Goal: Task Accomplishment & Management: Complete application form

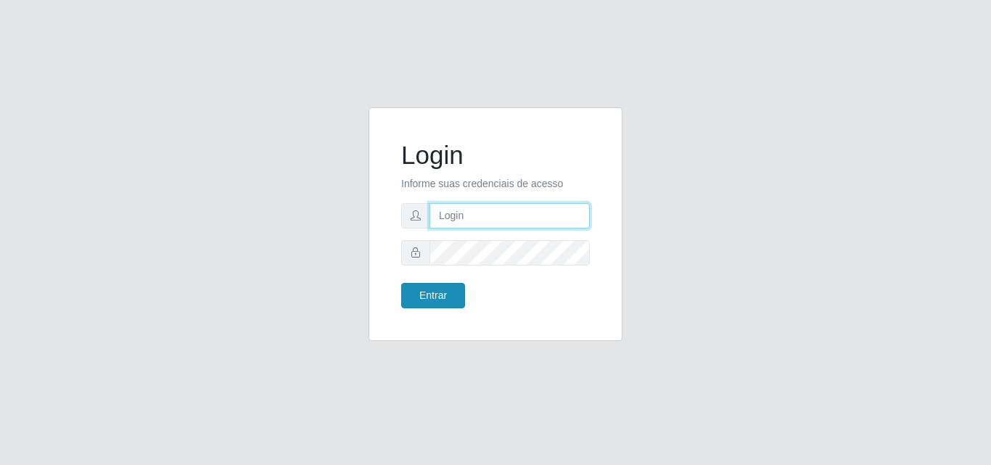
type input "administrativoasanorte@iwof.com"
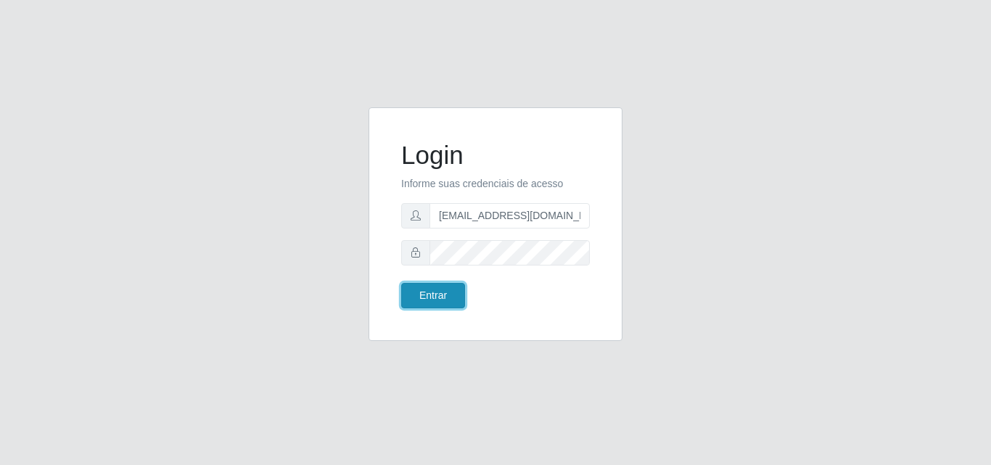
click at [435, 305] on button "Entrar" at bounding box center [433, 295] width 64 height 25
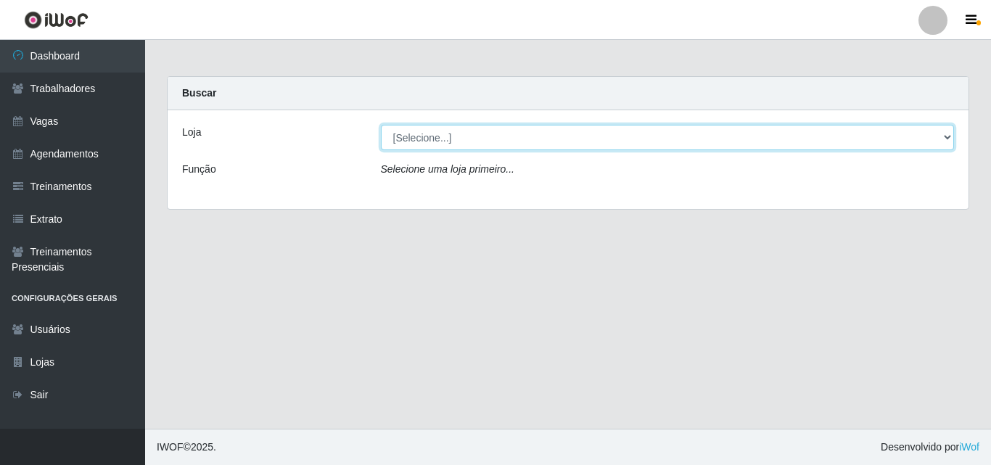
click at [604, 133] on select "[Selecione...] SuperShow - Asa Norte" at bounding box center [668, 137] width 574 height 25
click at [601, 134] on select "[Selecione...] SuperShow - Asa Norte" at bounding box center [668, 137] width 574 height 25
drag, startPoint x: 601, startPoint y: 134, endPoint x: 578, endPoint y: 124, distance: 25.3
click at [601, 134] on select "[Selecione...] SuperShow - Asa Norte" at bounding box center [668, 137] width 574 height 25
select select "71"
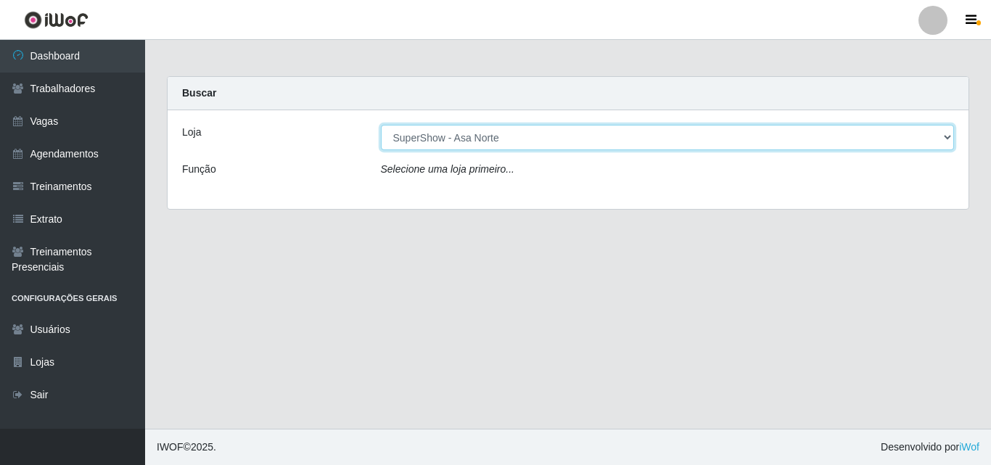
click at [381, 125] on select "[Selecione...] SuperShow - Asa Norte" at bounding box center [668, 137] width 574 height 25
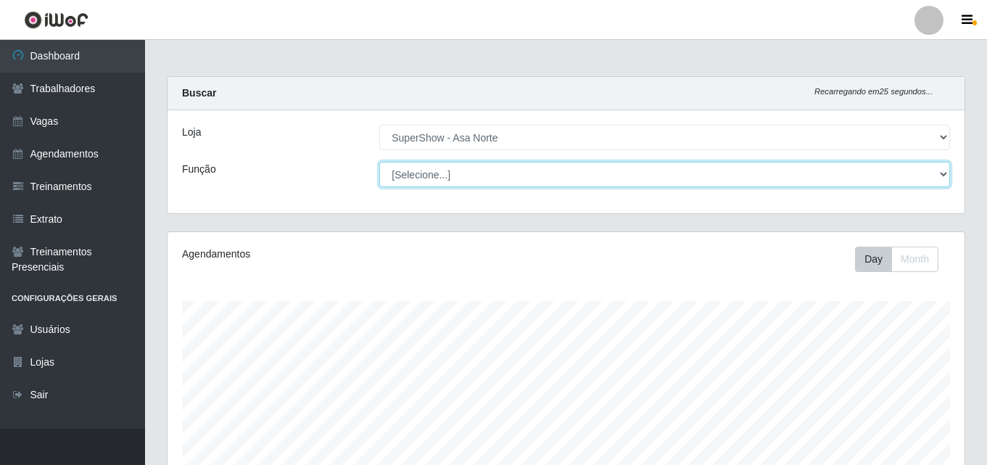
click at [457, 170] on select "[Selecione...] ASG ASG + ASG ++ Auxiliar de Depósito Auxiliar de Depósito + Aux…" at bounding box center [664, 174] width 571 height 25
click at [459, 172] on select "[Selecione...] ASG ASG + ASG ++ Auxiliar de Depósito Auxiliar de Depósito + Aux…" at bounding box center [664, 174] width 571 height 25
click at [469, 168] on select "[Selecione...] ASG ASG + ASG ++ Auxiliar de Depósito Auxiliar de Depósito + Aux…" at bounding box center [664, 174] width 571 height 25
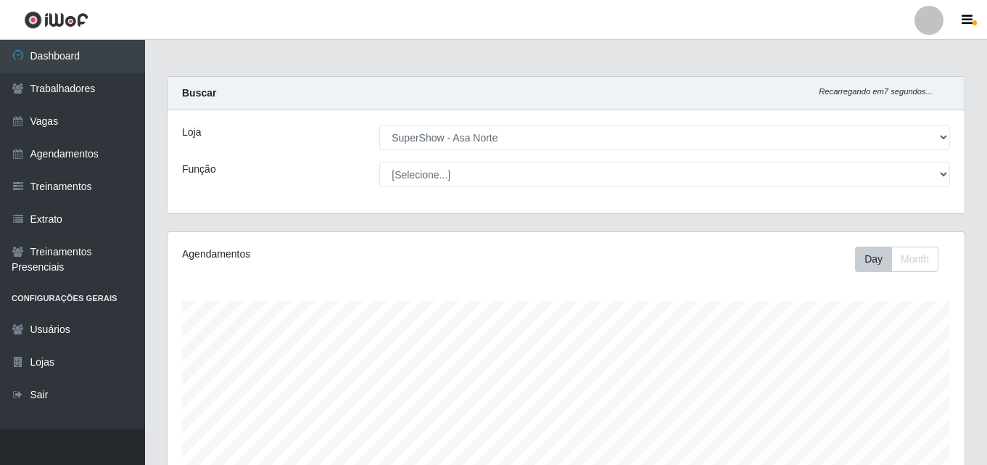
click at [309, 165] on div "Função" at bounding box center [269, 174] width 197 height 25
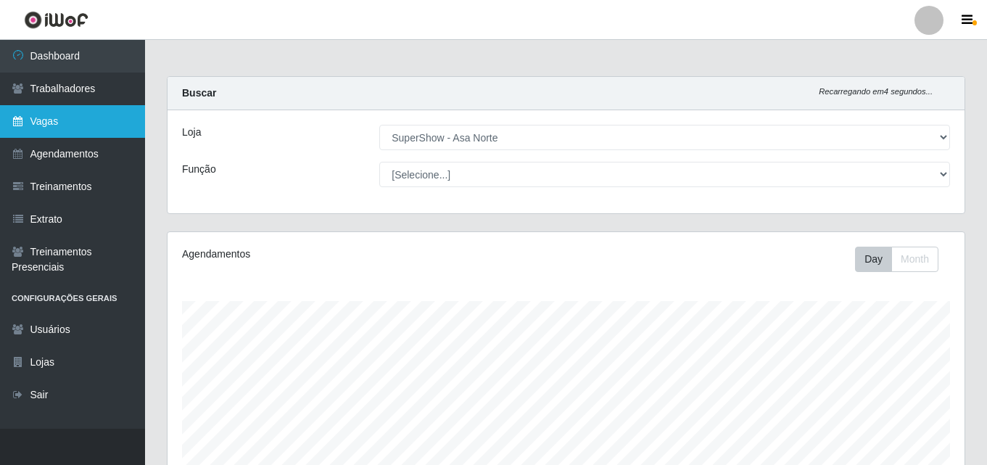
click at [68, 116] on link "Vagas" at bounding box center [72, 121] width 145 height 33
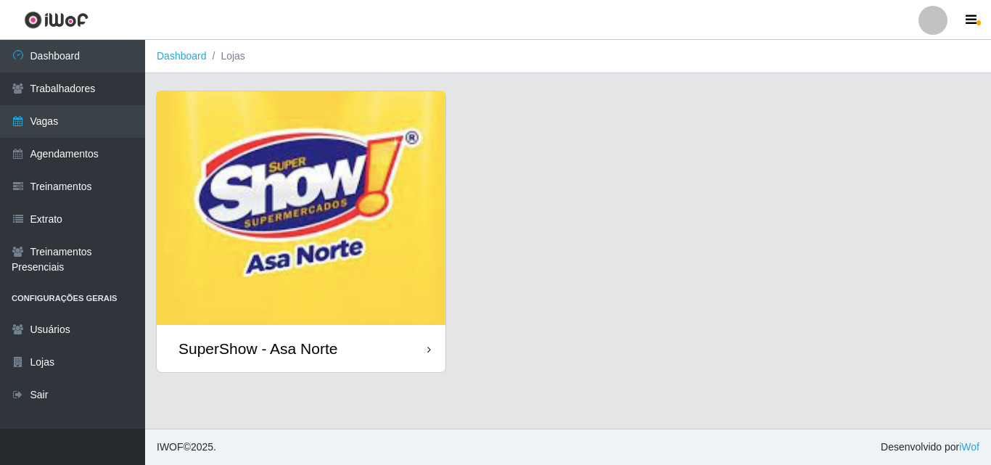
click at [391, 325] on div "SuperShow - Asa Norte" at bounding box center [301, 348] width 289 height 47
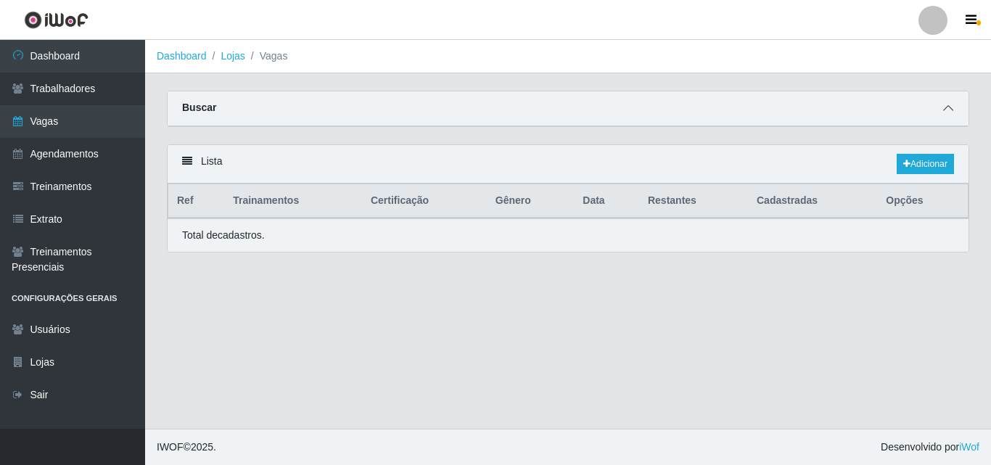
click at [956, 107] on span at bounding box center [948, 108] width 17 height 17
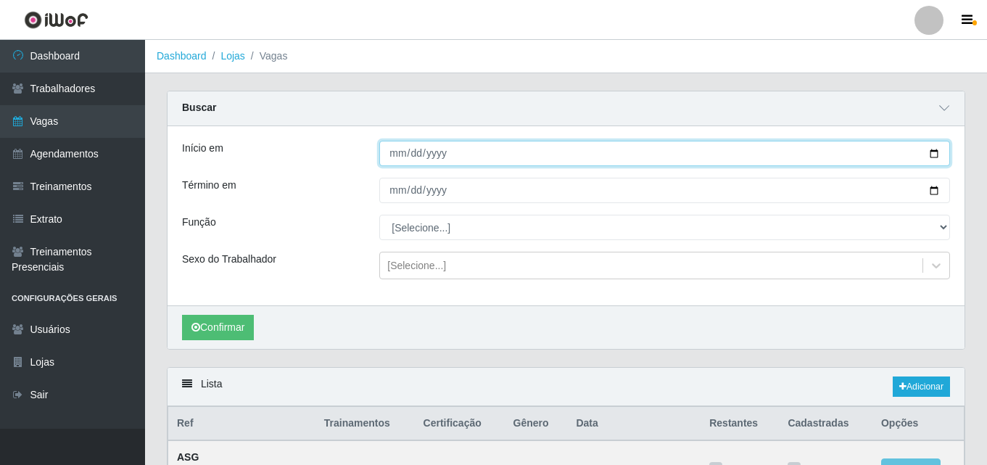
click at [935, 153] on input "Início em" at bounding box center [664, 153] width 571 height 25
type input "2025-08-11"
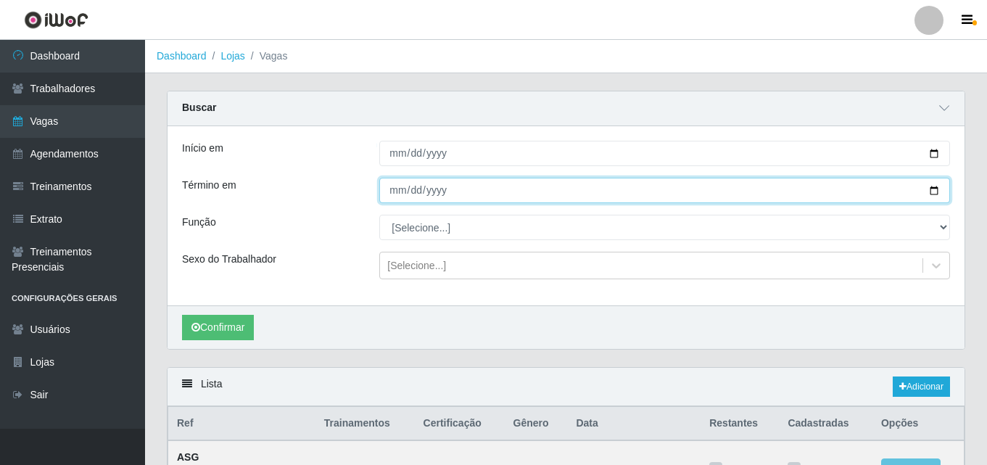
drag, startPoint x: 935, startPoint y: 192, endPoint x: 809, endPoint y: 209, distance: 127.4
click at [934, 192] on input "Término em" at bounding box center [664, 190] width 571 height 25
type input "2025-08-11"
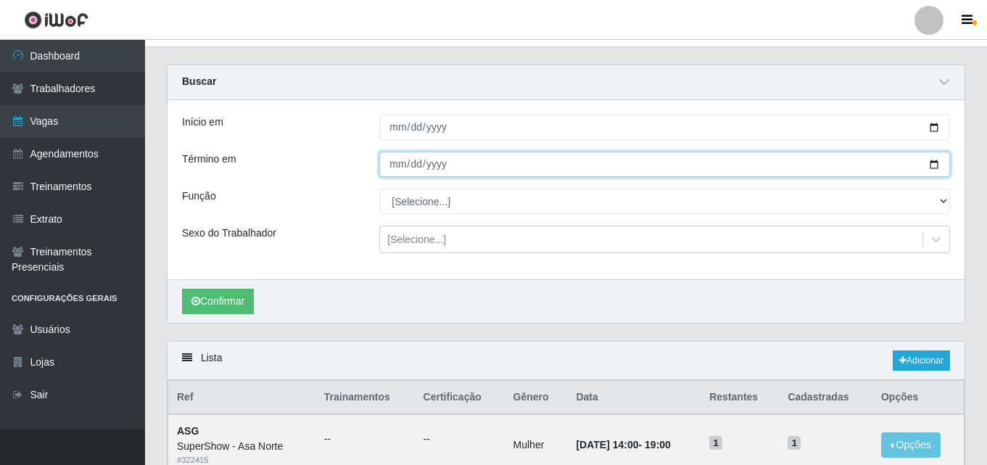
scroll to position [73, 0]
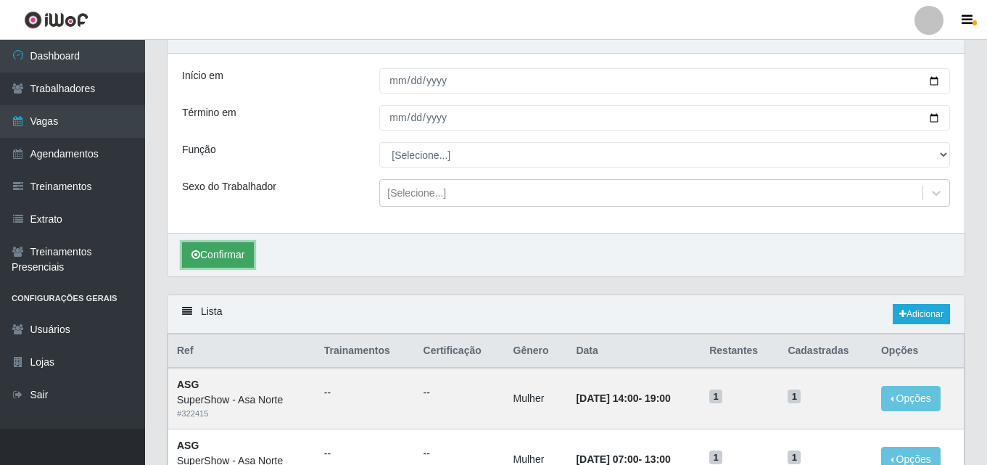
click at [236, 258] on button "Confirmar" at bounding box center [218, 254] width 72 height 25
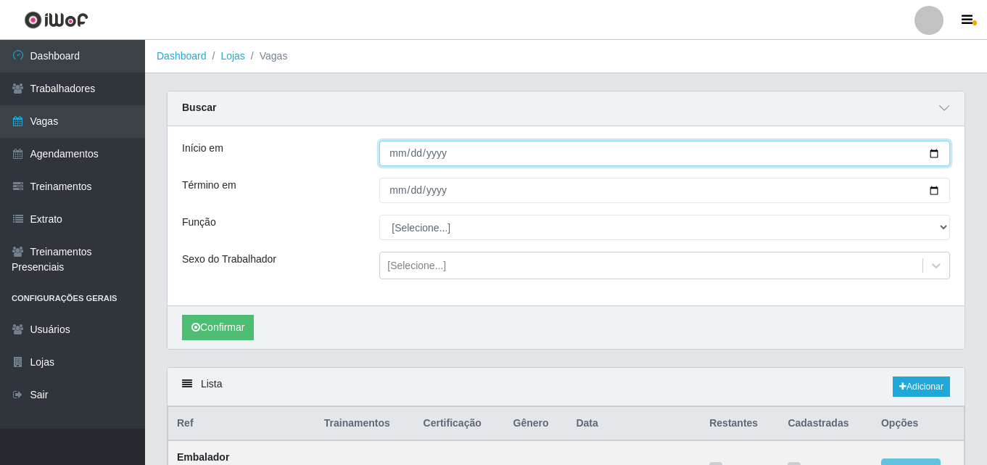
click at [673, 155] on input "2025-08-11" at bounding box center [664, 153] width 571 height 25
click at [932, 152] on input "2025-08-11" at bounding box center [664, 153] width 571 height 25
type input "[DATE]"
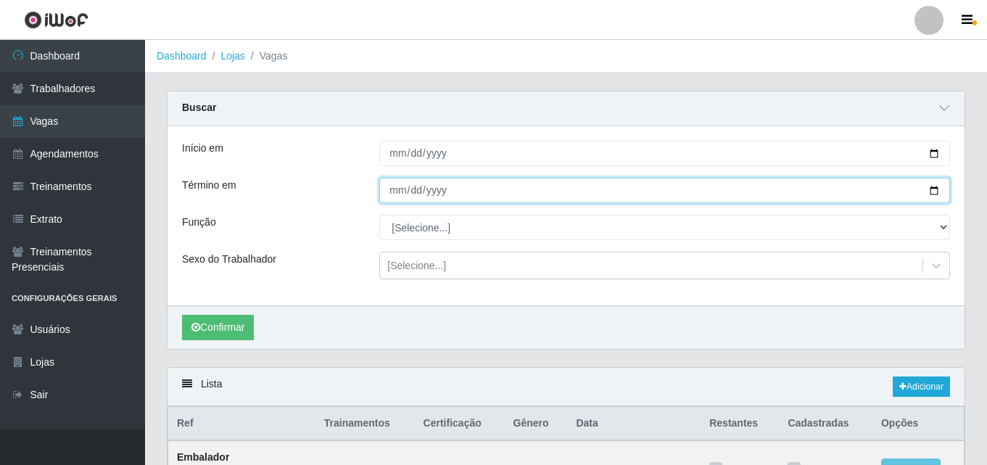
click at [939, 190] on input "2025-08-11" at bounding box center [664, 190] width 571 height 25
type input "[DATE]"
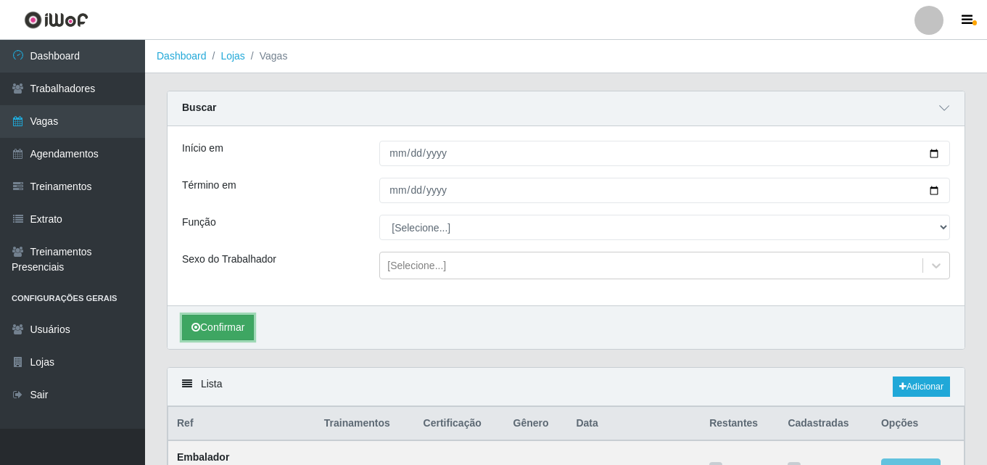
click at [229, 330] on button "Confirmar" at bounding box center [218, 327] width 72 height 25
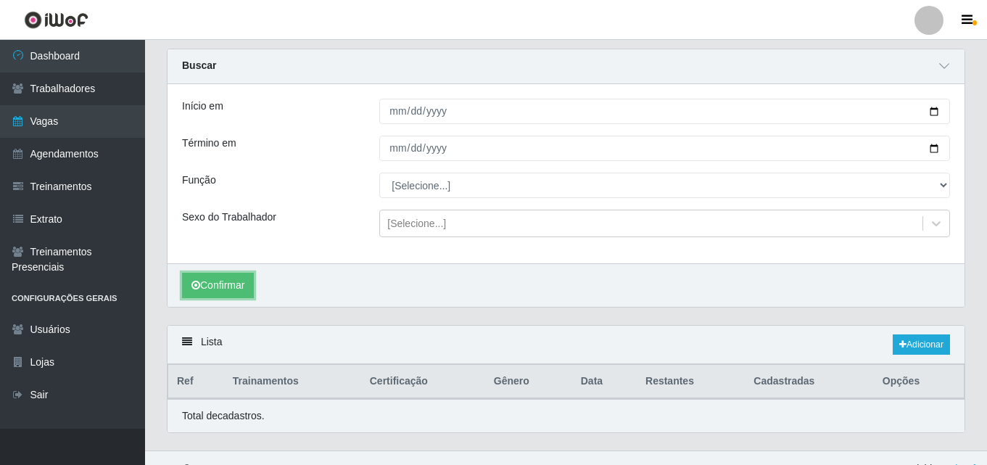
scroll to position [65, 0]
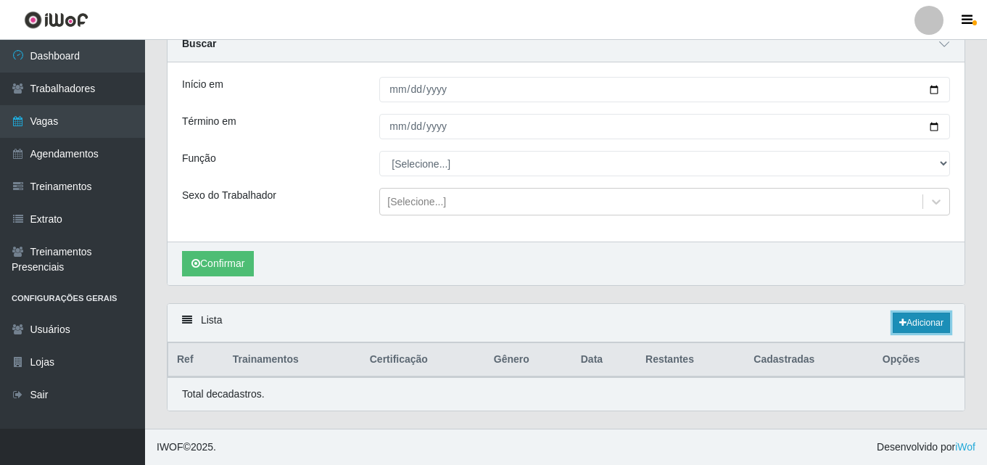
click at [928, 328] on link "Adicionar" at bounding box center [921, 323] width 57 height 20
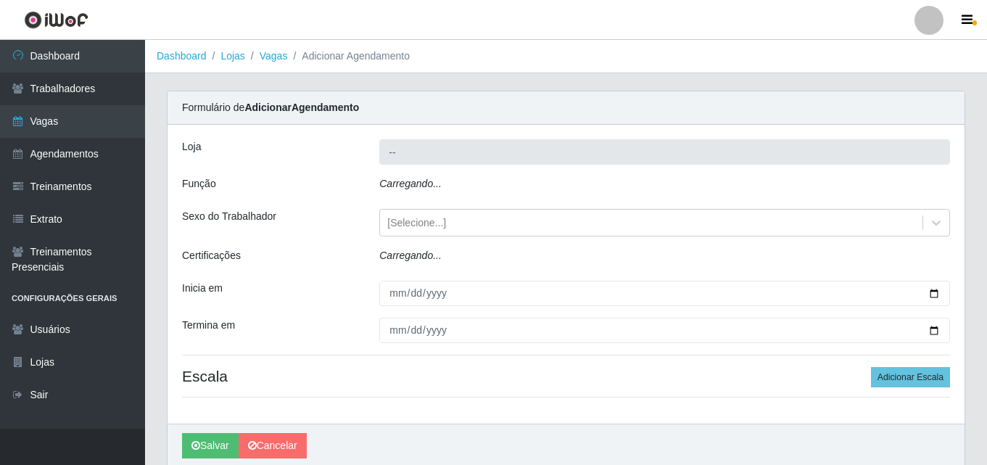
type input "SuperShow - Asa Norte"
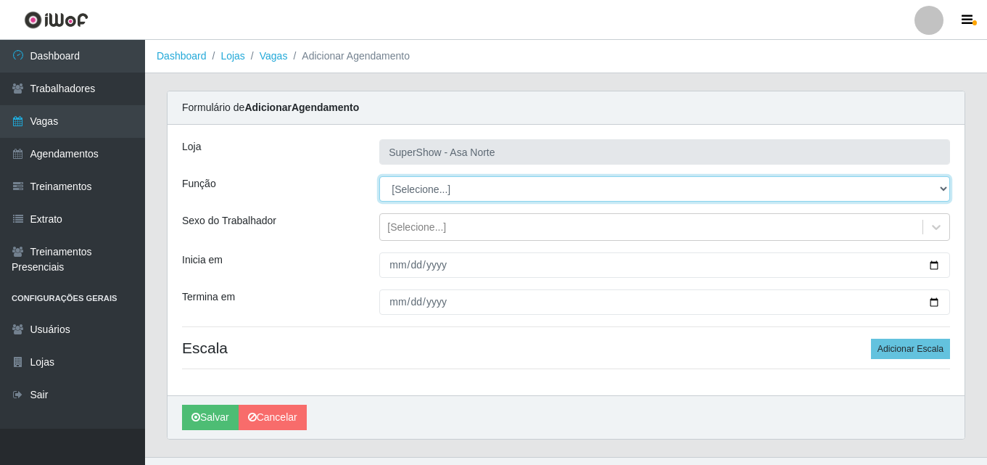
click at [444, 188] on select "[Selecione...] ASG ASG + ASG ++ Auxiliar de Depósito Auxiliar de Depósito + Aux…" at bounding box center [664, 188] width 571 height 25
select select "78"
click at [379, 176] on select "[Selecione...] ASG ASG + ASG ++ Auxiliar de Depósito Auxiliar de Depósito + Aux…" at bounding box center [664, 188] width 571 height 25
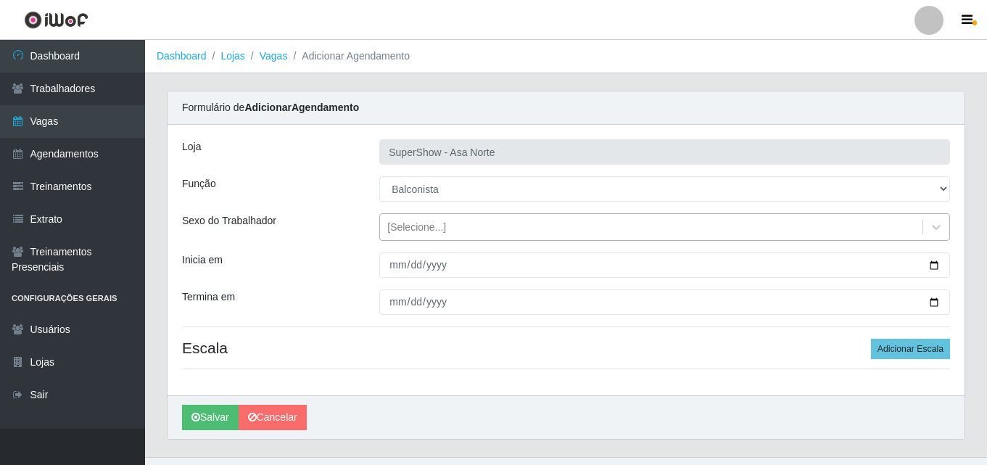
click at [429, 227] on div "[Selecione...]" at bounding box center [416, 227] width 59 height 15
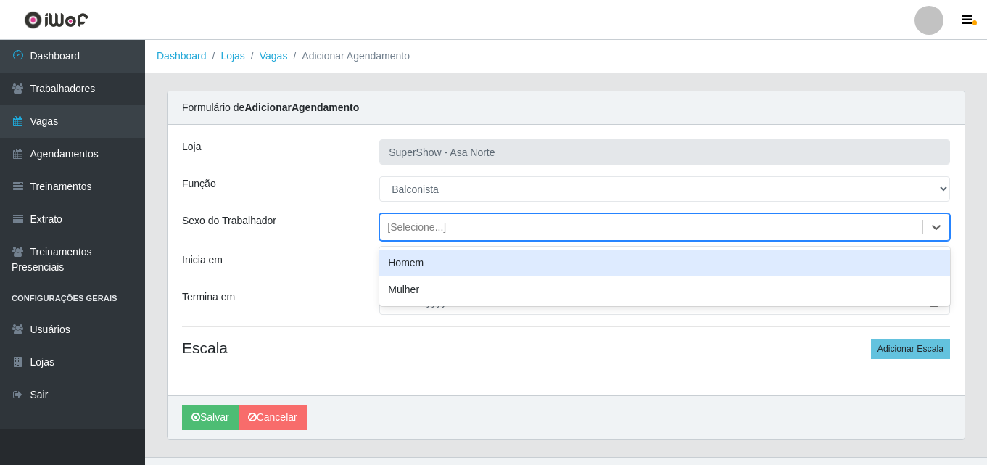
click at [424, 263] on div "Homem" at bounding box center [664, 263] width 571 height 27
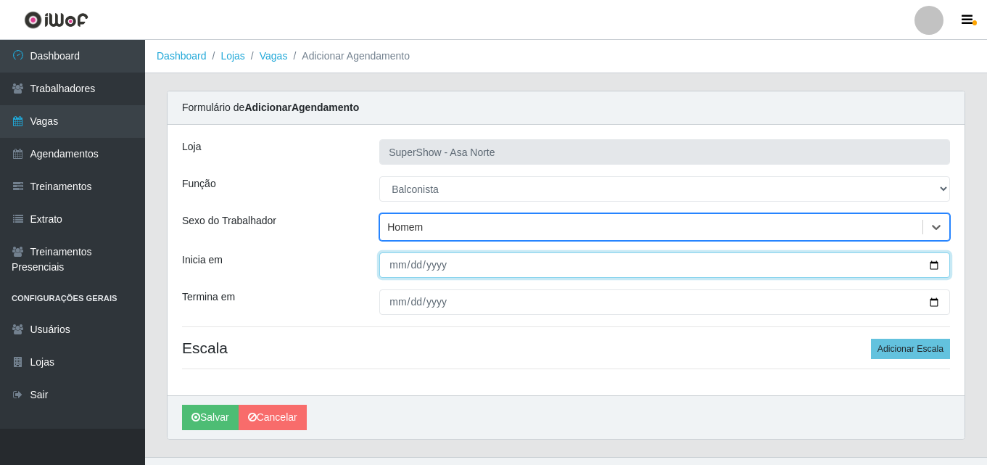
click at [396, 271] on input "Inicia em" at bounding box center [664, 264] width 571 height 25
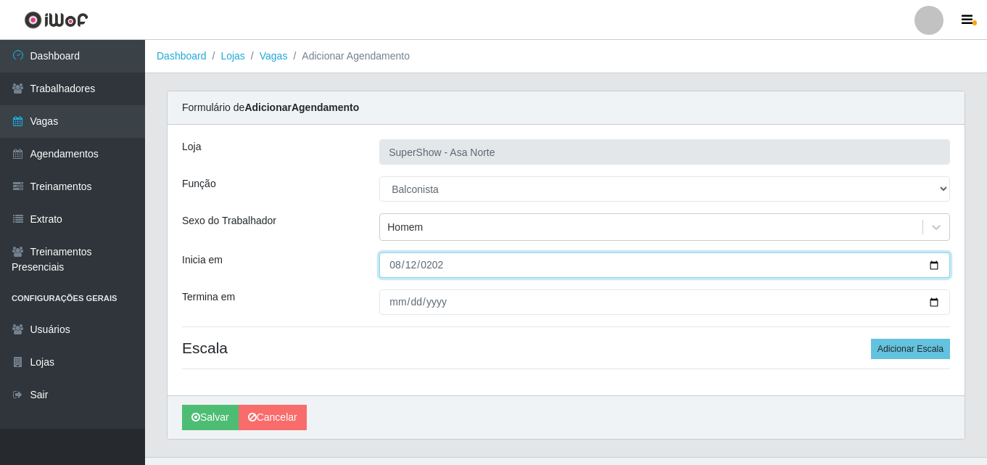
type input "[DATE]"
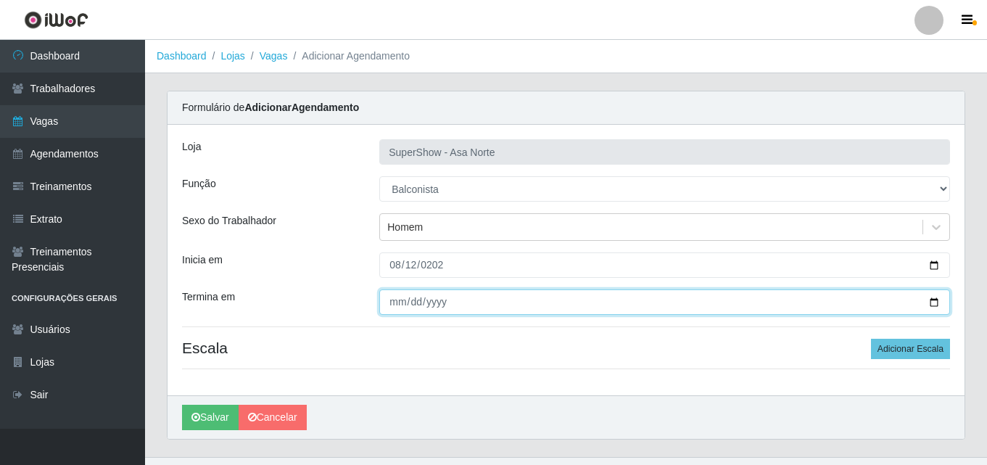
click at [391, 303] on input "Termina em" at bounding box center [664, 301] width 571 height 25
type input "[DATE]"
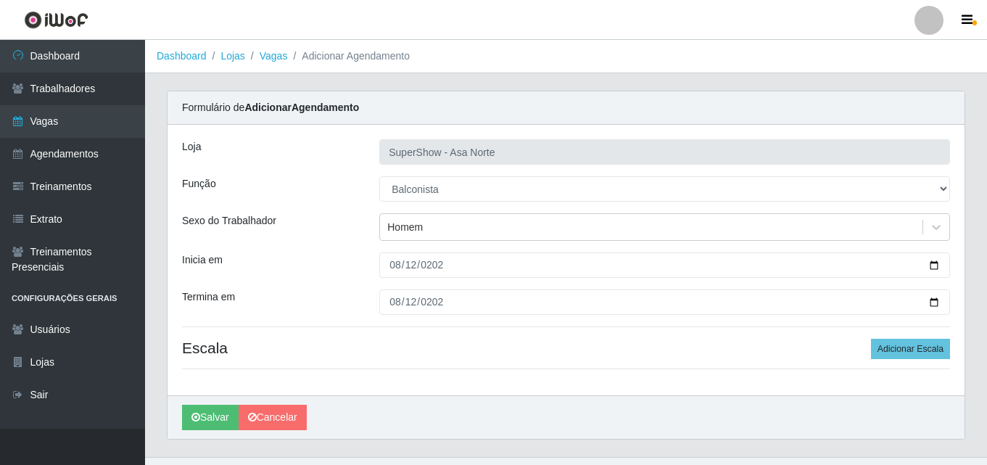
click at [523, 334] on div "Loja SuperShow - Asa Norte Função [Selecione...] ASG ASG + ASG ++ Auxiliar de D…" at bounding box center [566, 260] width 797 height 271
drag, startPoint x: 224, startPoint y: 348, endPoint x: 184, endPoint y: 348, distance: 39.9
click at [184, 348] on h4 "Escala Adicionar Escala" at bounding box center [566, 348] width 768 height 18
click at [201, 350] on h4 "Escala Adicionar Escala" at bounding box center [566, 348] width 768 height 18
click at [216, 351] on h4 "Escala Adicionar Escala" at bounding box center [566, 348] width 768 height 18
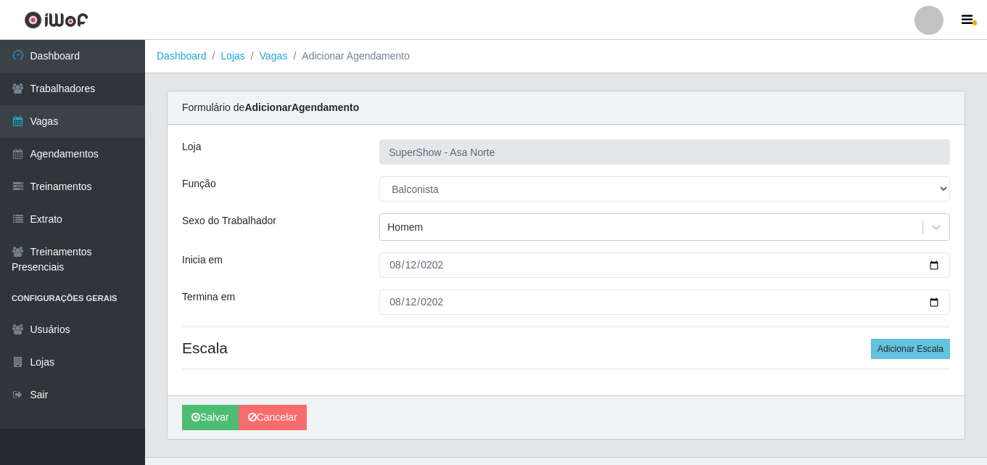
scroll to position [28, 0]
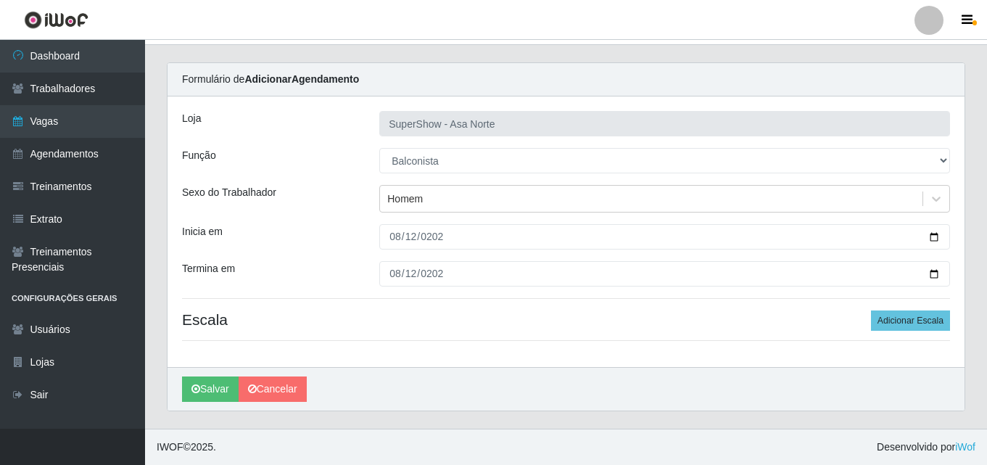
click at [815, 307] on div "Loja SuperShow - Asa Norte Função [Selecione...] ASG ASG + ASG ++ Auxiliar de D…" at bounding box center [566, 231] width 797 height 271
drag, startPoint x: 205, startPoint y: 319, endPoint x: 234, endPoint y: 319, distance: 29.0
click at [234, 319] on h4 "Escala Adicionar Escala" at bounding box center [566, 320] width 768 height 18
click at [252, 329] on h4 "Escala Adicionar Escala" at bounding box center [566, 320] width 768 height 18
drag, startPoint x: 205, startPoint y: 321, endPoint x: 195, endPoint y: 319, distance: 10.4
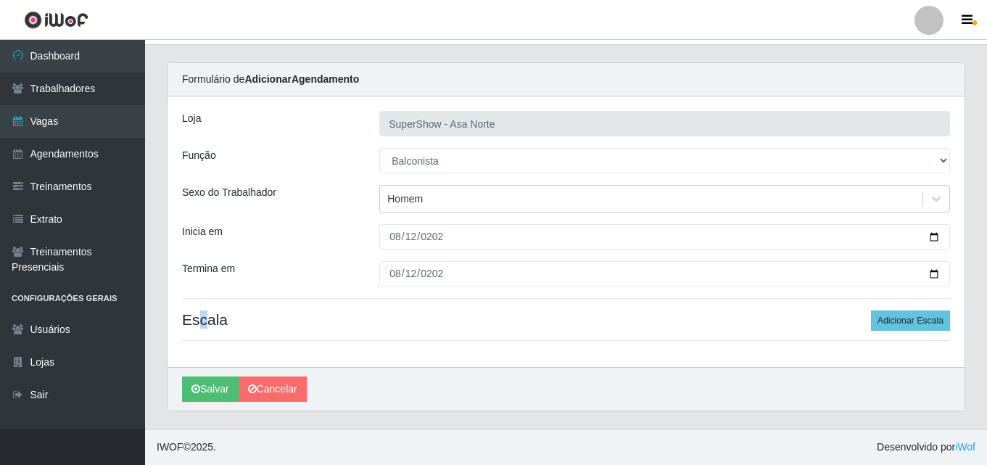
click at [195, 319] on h4 "Escala Adicionar Escala" at bounding box center [566, 320] width 768 height 18
click at [264, 319] on h4 "Escala Adicionar Escala" at bounding box center [566, 320] width 768 height 18
click at [901, 320] on button "Adicionar Escala" at bounding box center [910, 321] width 79 height 20
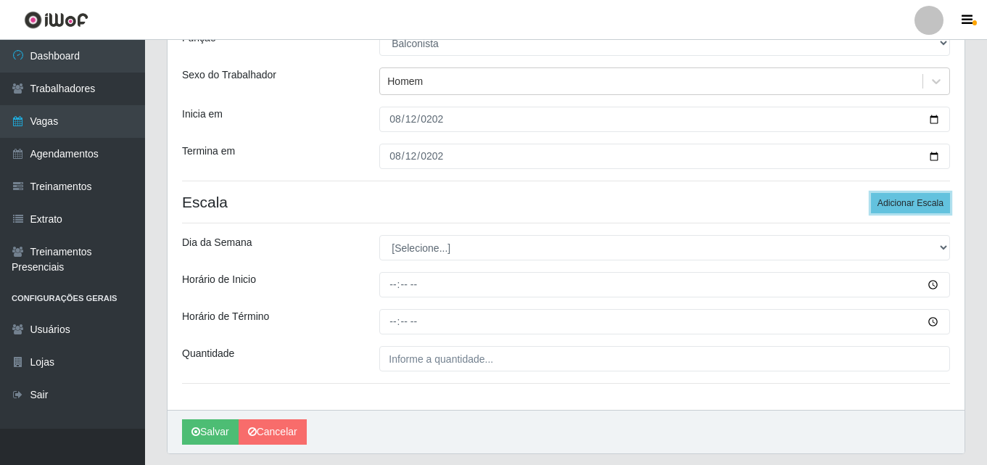
scroll to position [173, 0]
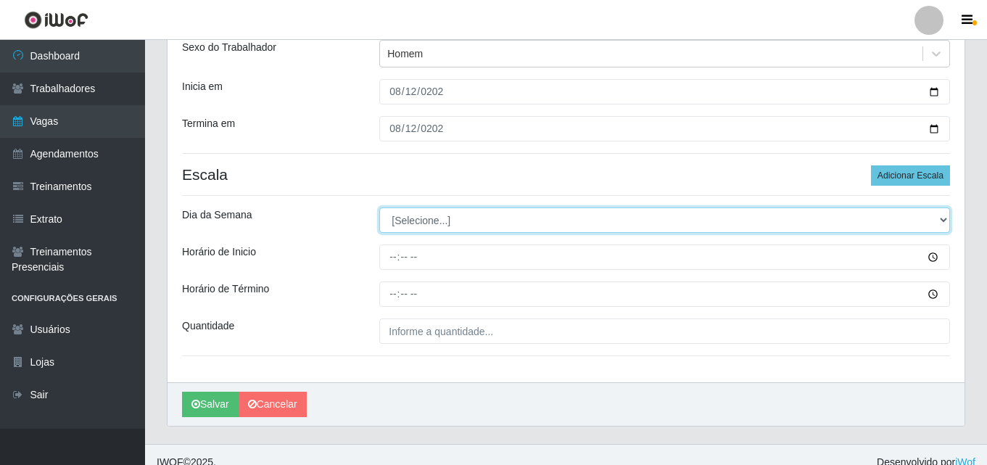
click at [445, 219] on select "[Selecione...] Segunda Terça Quarta Quinta Sexta Sábado Domingo" at bounding box center [664, 219] width 571 height 25
click at [379, 207] on select "[Selecione...] Segunda Terça Quarta Quinta Sexta Sábado Domingo" at bounding box center [664, 219] width 571 height 25
click at [423, 219] on select "[Selecione...] Segunda Terça Quarta Quinta Sexta Sábado Domingo" at bounding box center [664, 219] width 571 height 25
select select "2"
click at [379, 207] on select "[Selecione...] Segunda Terça Quarta Quinta Sexta Sábado Domingo" at bounding box center [664, 219] width 571 height 25
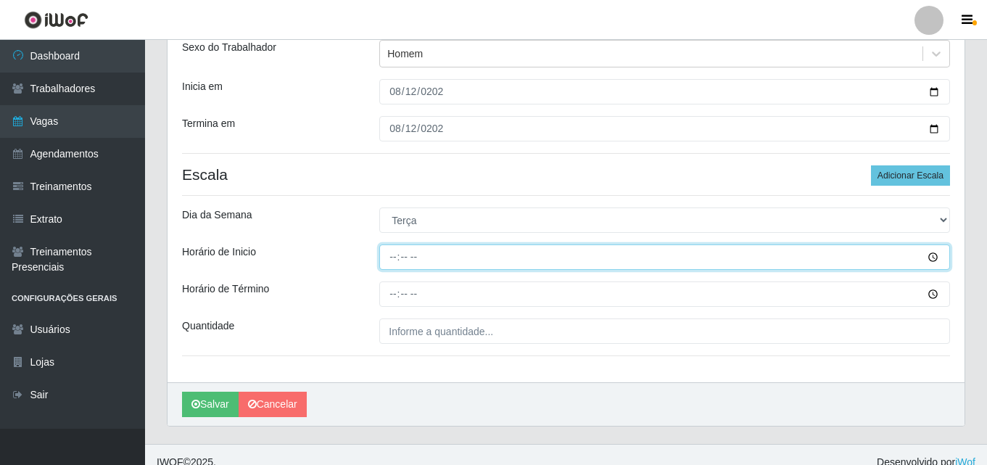
click at [388, 257] on input "Horário de Inicio" at bounding box center [664, 256] width 571 height 25
type input "08:00"
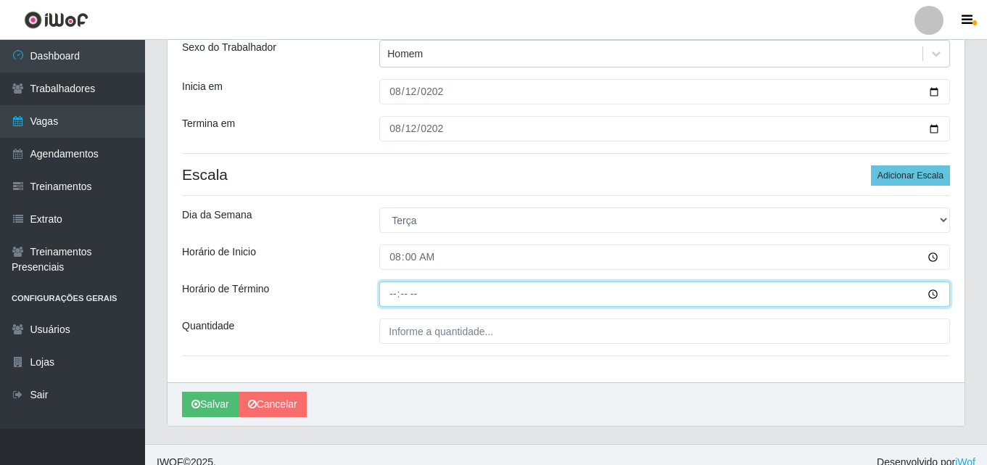
type input "14:00"
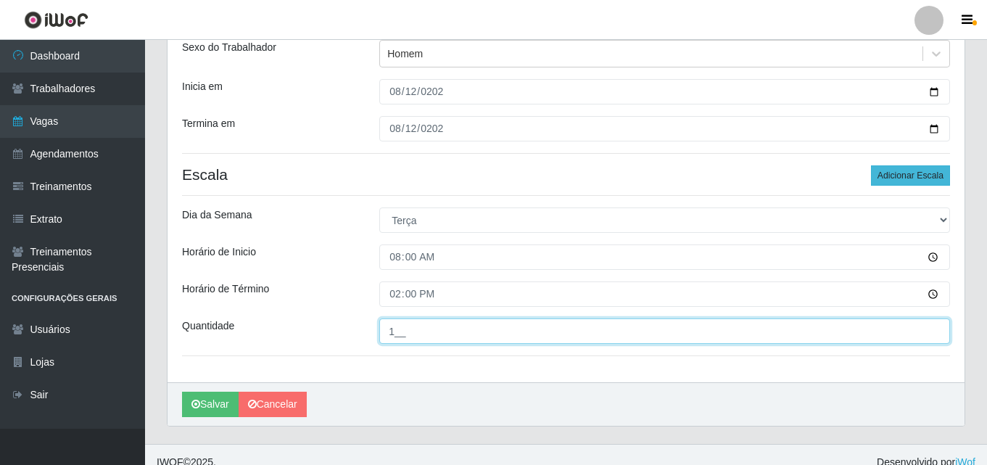
type input "1__"
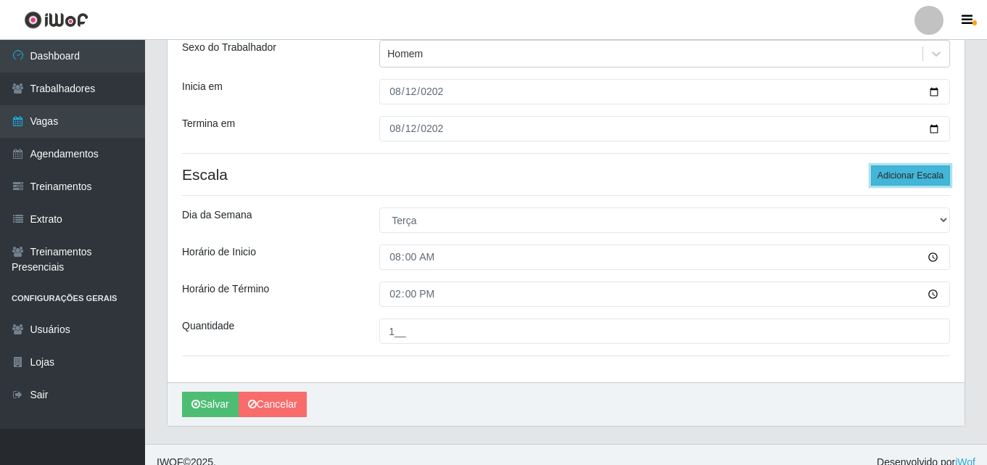
click at [903, 177] on button "Adicionar Escala" at bounding box center [910, 175] width 79 height 20
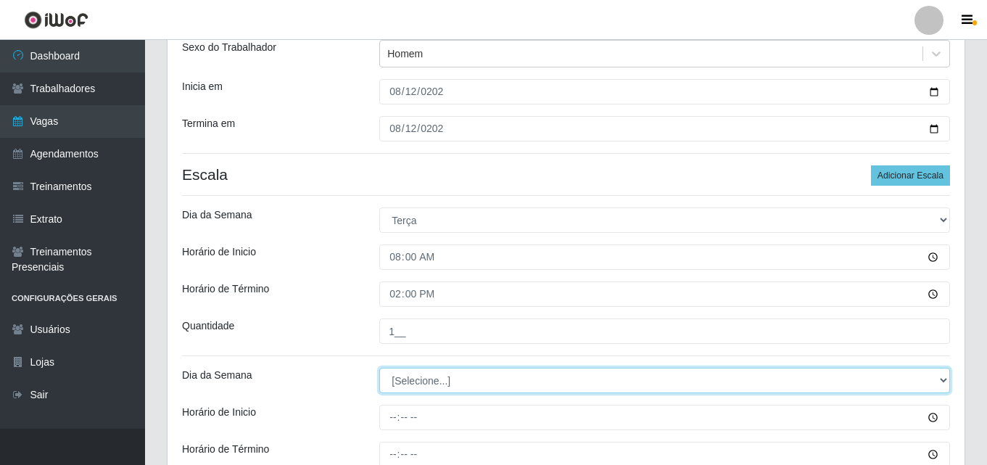
click at [418, 377] on select "[Selecione...] Segunda Terça Quarta Quinta Sexta Sábado Domingo" at bounding box center [664, 380] width 571 height 25
select select "2"
click at [379, 368] on select "[Selecione...] Segunda Terça Quarta Quinta Sexta Sábado Domingo" at bounding box center [664, 380] width 571 height 25
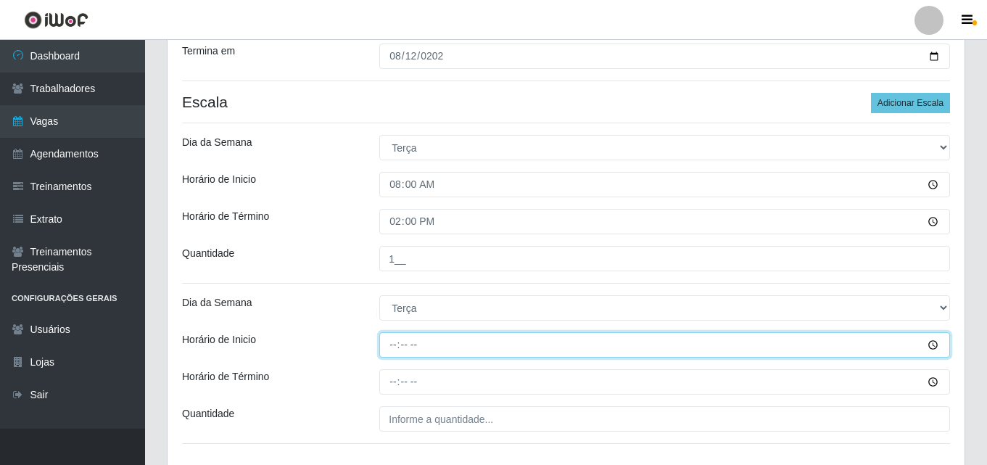
click at [396, 342] on input "Horário de Inicio" at bounding box center [664, 344] width 571 height 25
type input "15:20"
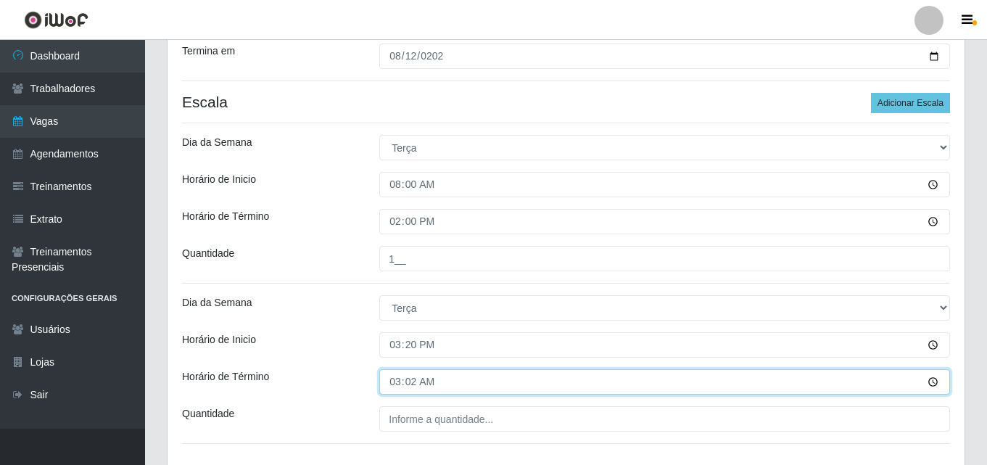
type input "03:20"
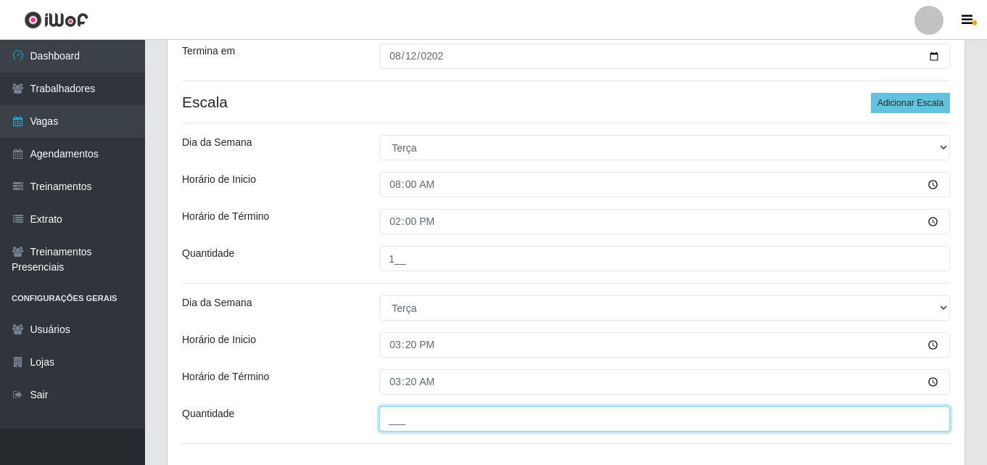
click at [406, 416] on input "___" at bounding box center [664, 418] width 571 height 25
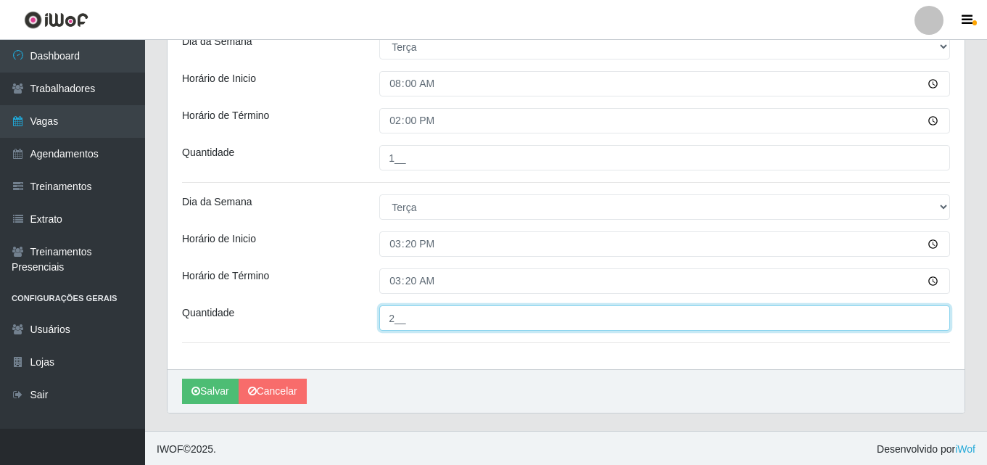
scroll to position [349, 0]
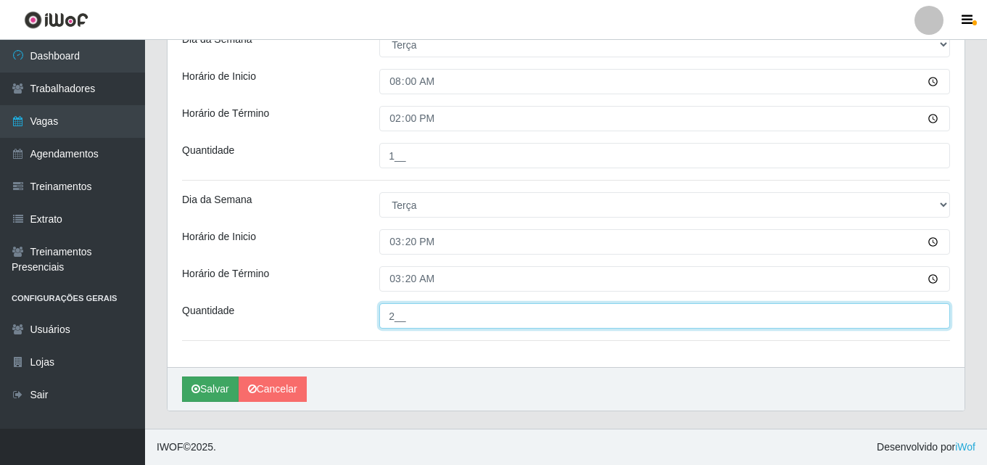
type input "2__"
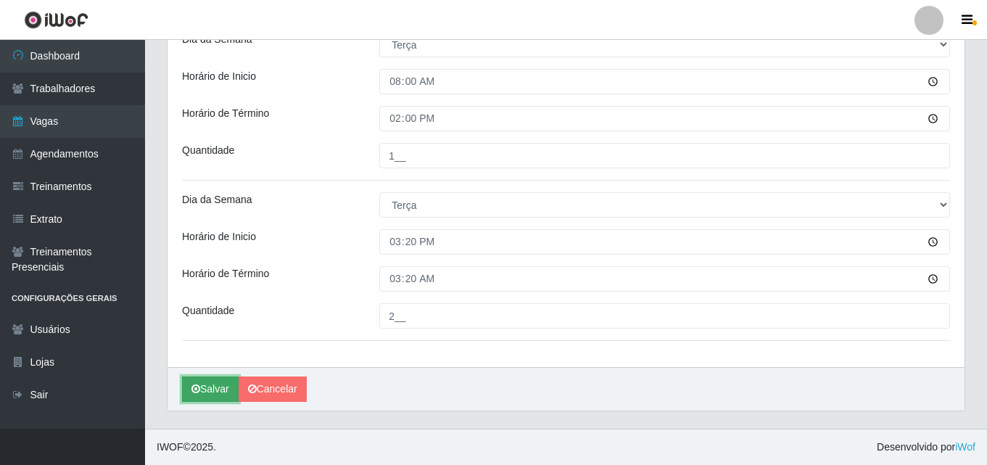
click at [215, 386] on button "Salvar" at bounding box center [210, 389] width 57 height 25
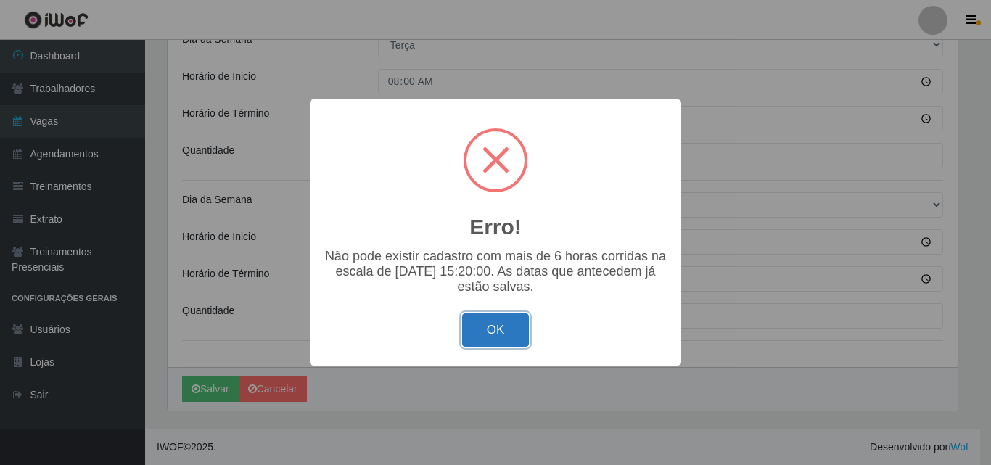
click at [501, 336] on button "OK" at bounding box center [495, 330] width 67 height 34
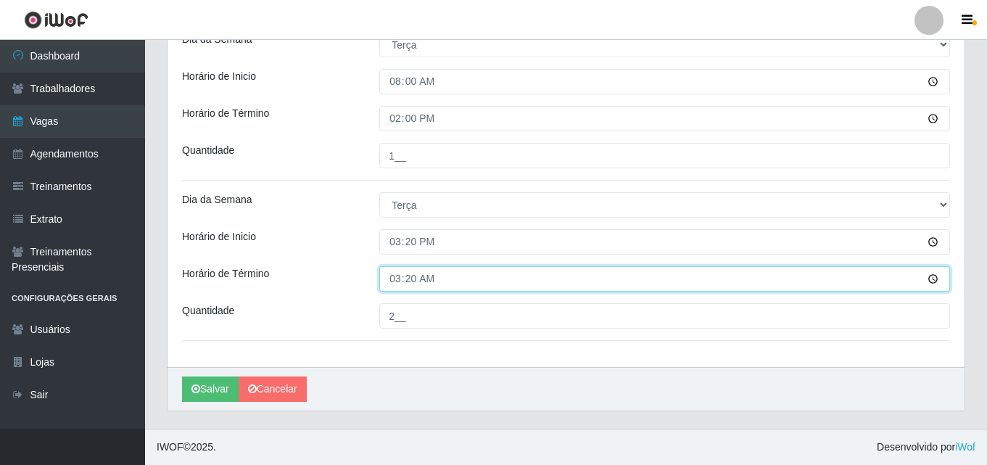
click at [395, 277] on input "03:20" at bounding box center [664, 278] width 571 height 25
type input "21:20"
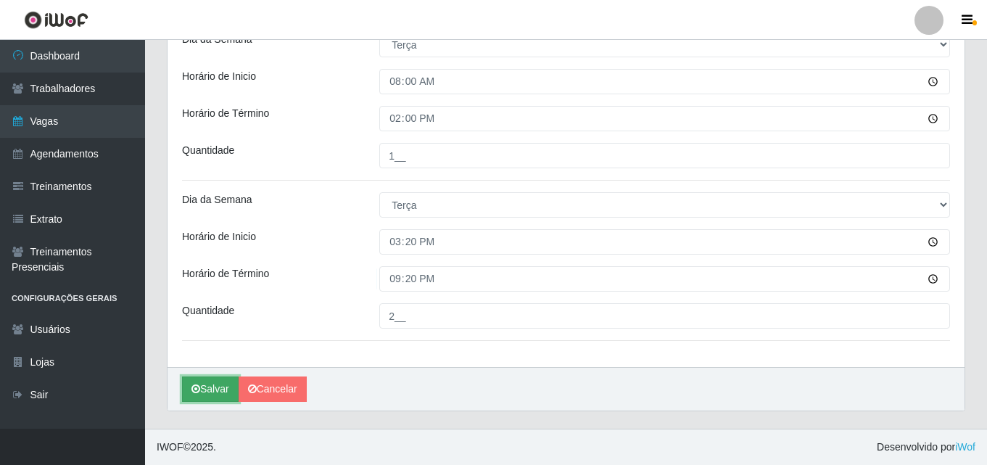
click at [206, 391] on button "Salvar" at bounding box center [210, 389] width 57 height 25
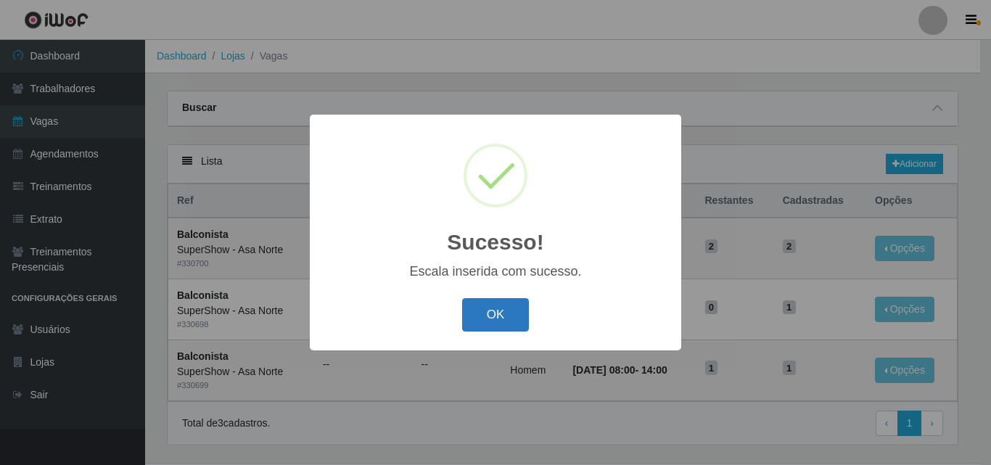
click at [508, 321] on button "OK" at bounding box center [495, 315] width 67 height 34
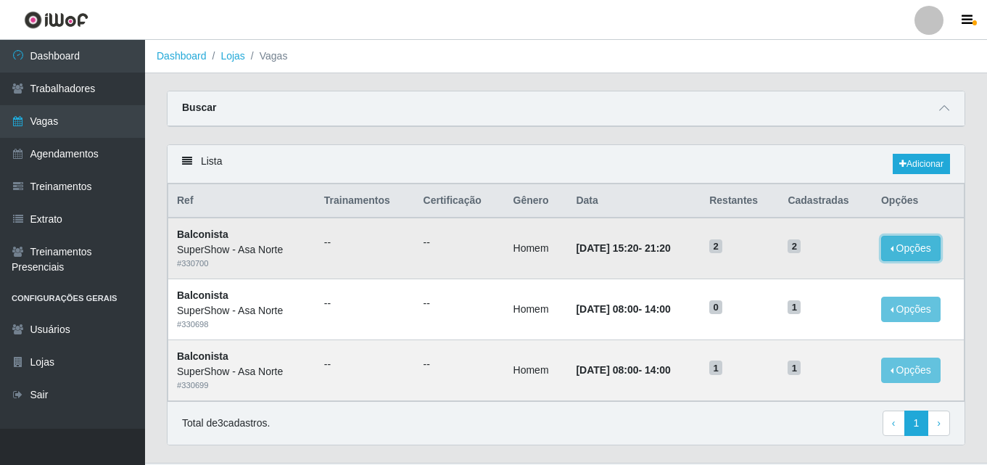
click at [909, 249] on button "Opções" at bounding box center [911, 248] width 59 height 25
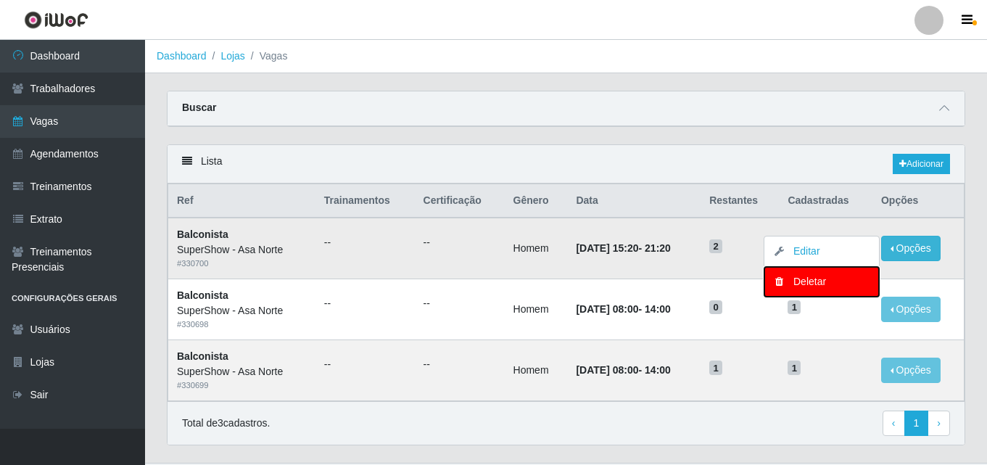
click at [818, 278] on div "Deletar" at bounding box center [822, 281] width 86 height 15
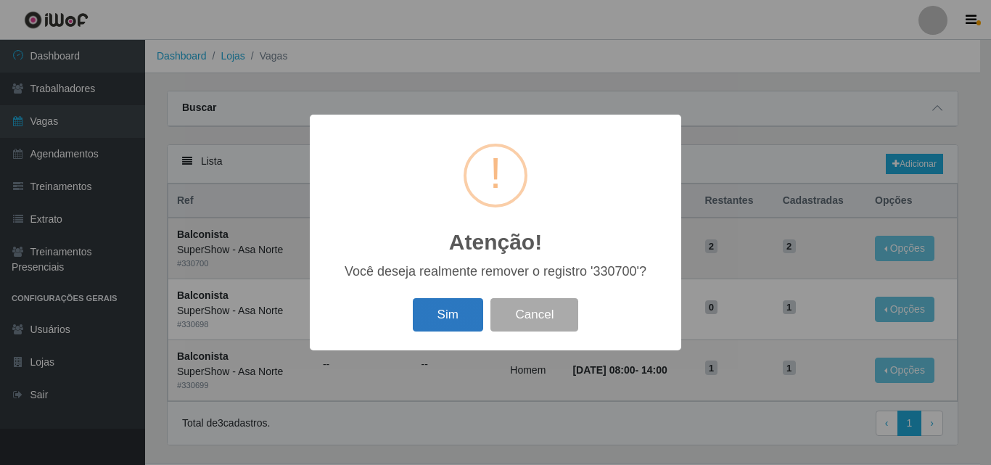
click at [440, 317] on button "Sim" at bounding box center [448, 315] width 70 height 34
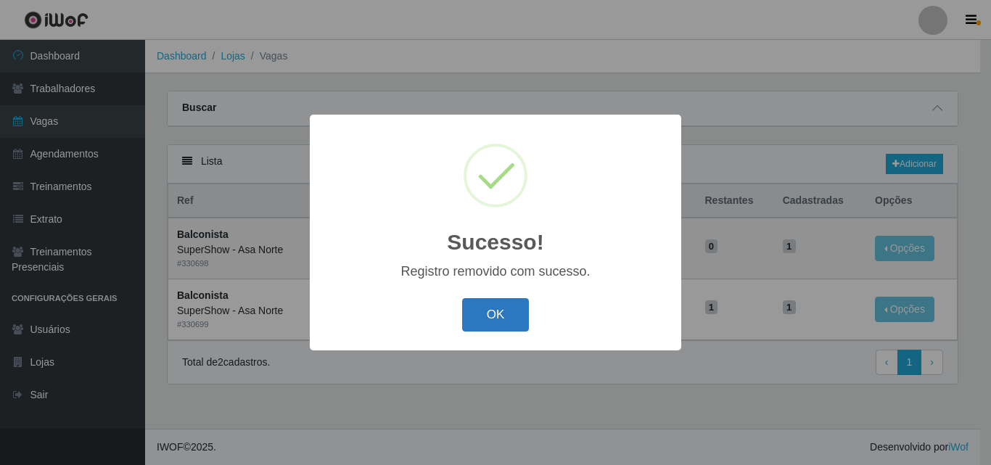
click at [514, 318] on button "OK" at bounding box center [495, 315] width 67 height 34
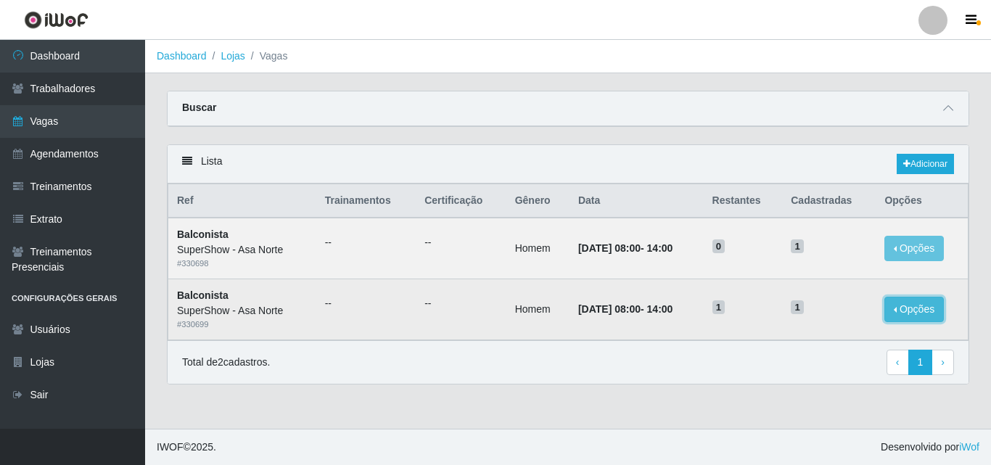
click at [916, 309] on button "Opções" at bounding box center [913, 309] width 59 height 25
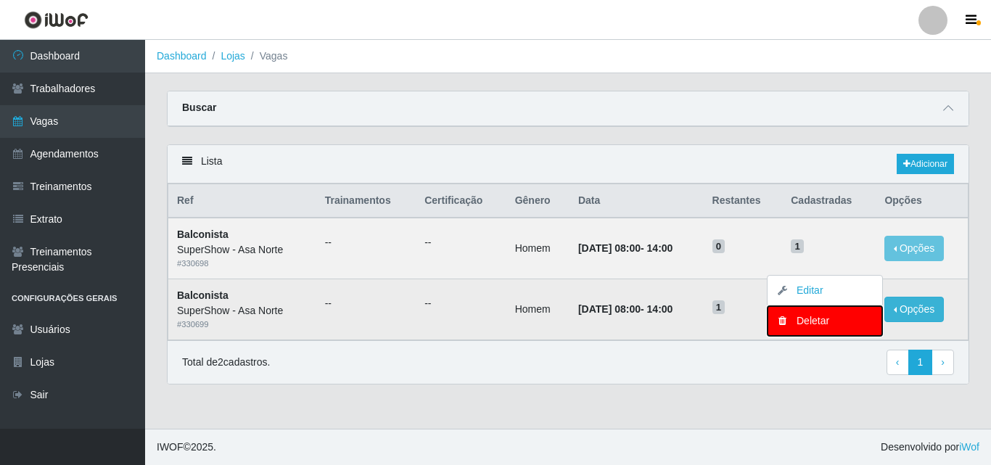
click at [807, 332] on button "Deletar" at bounding box center [825, 321] width 115 height 30
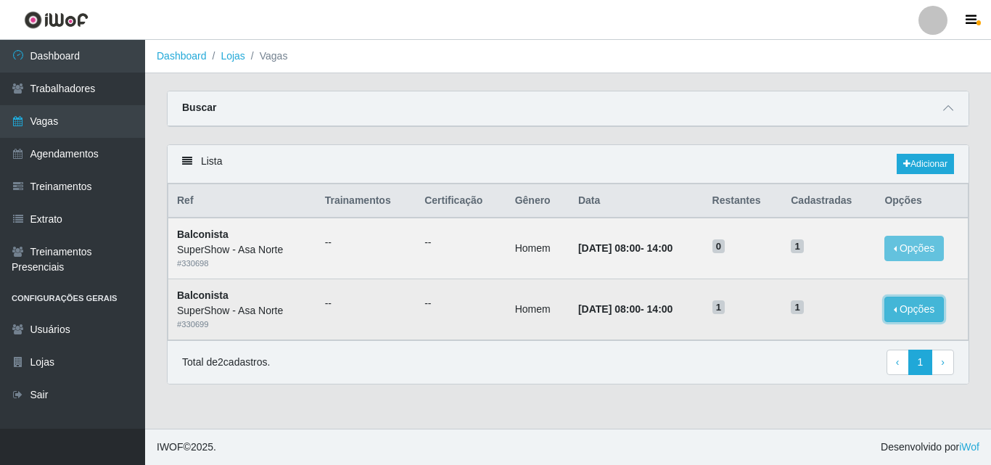
click at [925, 315] on button "Opções" at bounding box center [913, 309] width 59 height 25
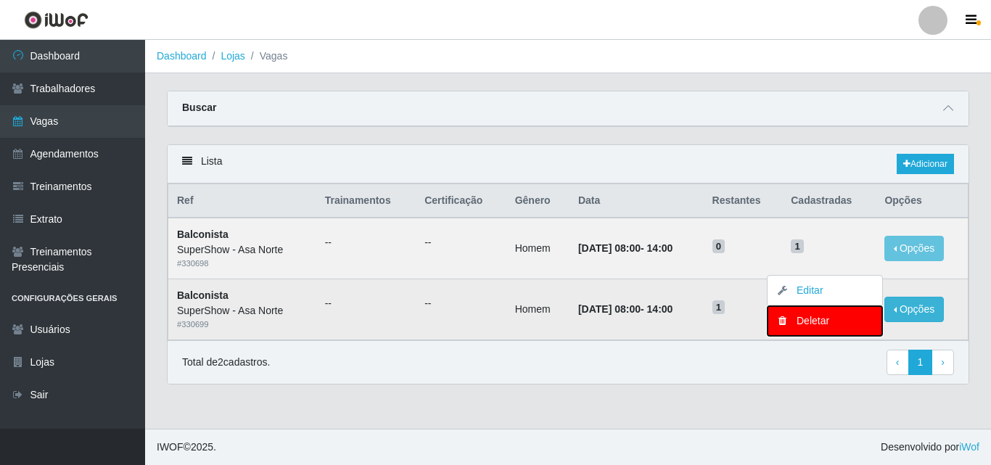
click at [825, 324] on div "Deletar" at bounding box center [825, 320] width 86 height 15
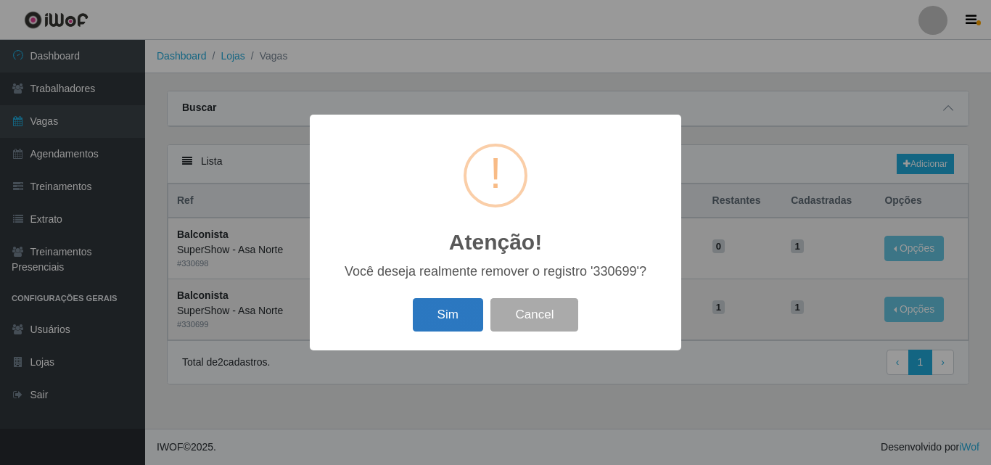
click at [466, 315] on button "Sim" at bounding box center [448, 315] width 70 height 34
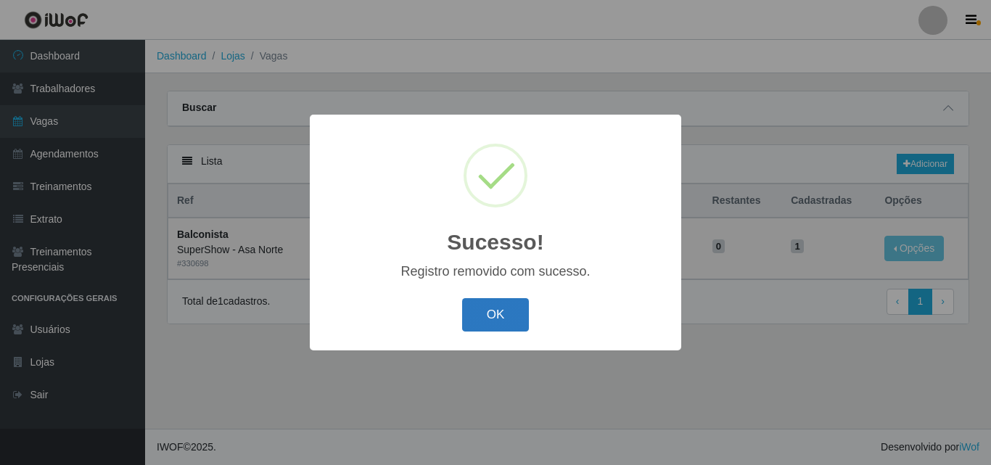
click at [493, 311] on button "OK" at bounding box center [495, 315] width 67 height 34
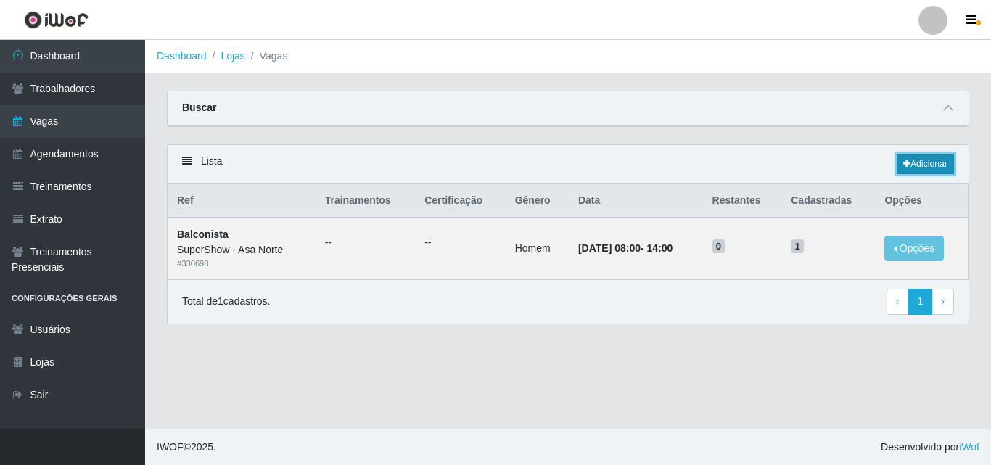
click at [931, 165] on link "Adicionar" at bounding box center [925, 164] width 57 height 20
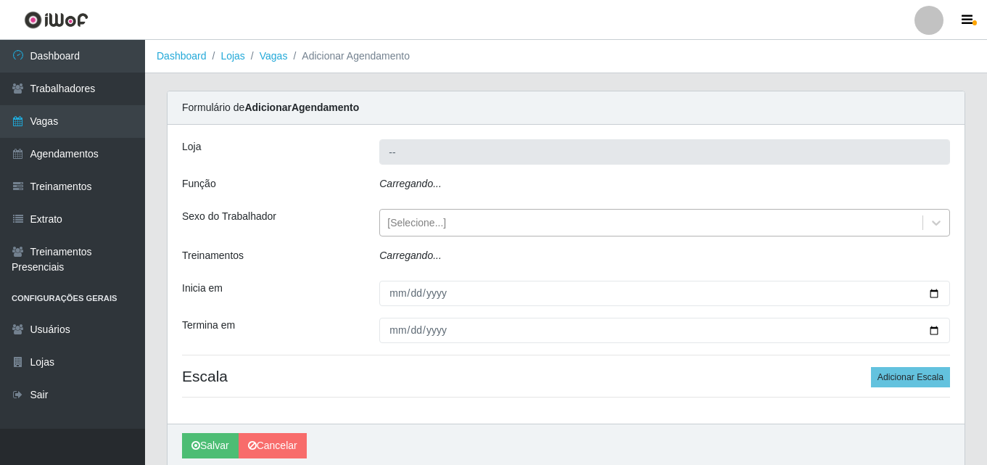
type input "SuperShow - Asa Norte"
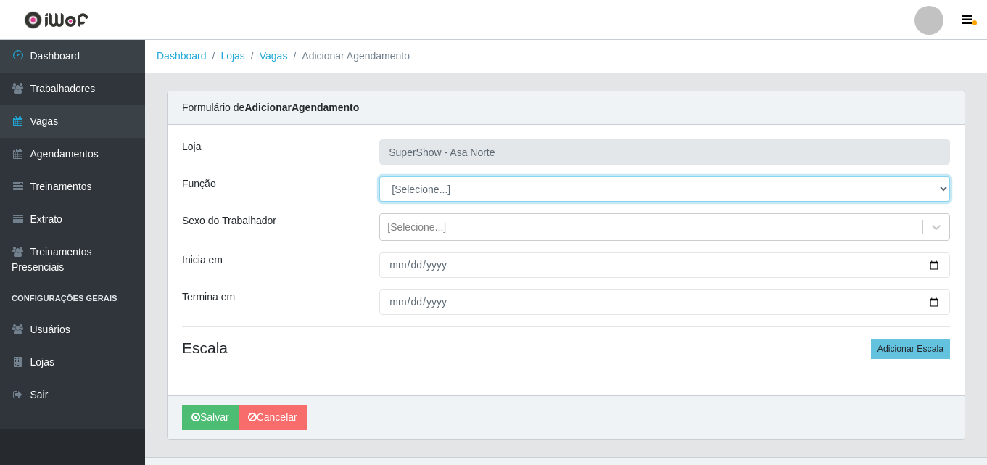
click at [443, 192] on select "[Selecione...] ASG ASG + ASG ++ Auxiliar de Depósito Auxiliar de Depósito + Aux…" at bounding box center [664, 188] width 571 height 25
select select "1"
click at [379, 176] on select "[Selecione...] ASG ASG + ASG ++ Auxiliar de Depósito Auxiliar de Depósito + Aux…" at bounding box center [664, 188] width 571 height 25
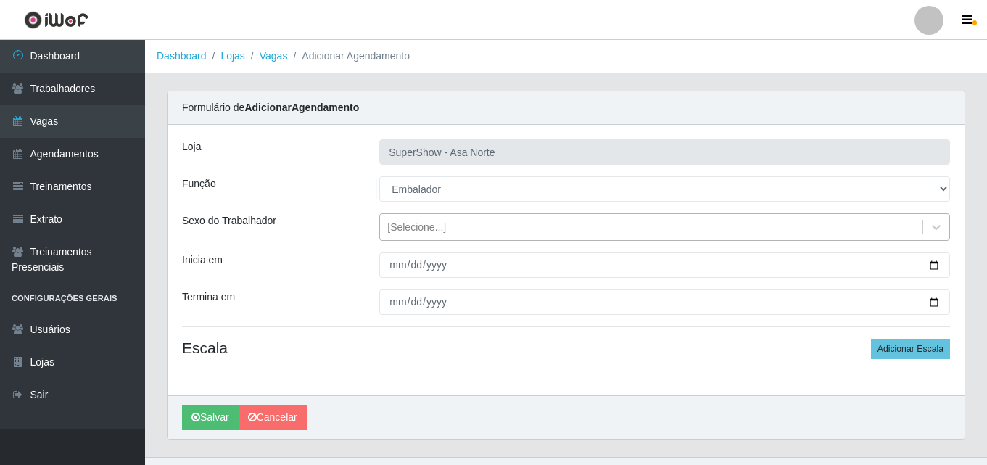
click at [439, 221] on div "[Selecione...]" at bounding box center [416, 227] width 59 height 15
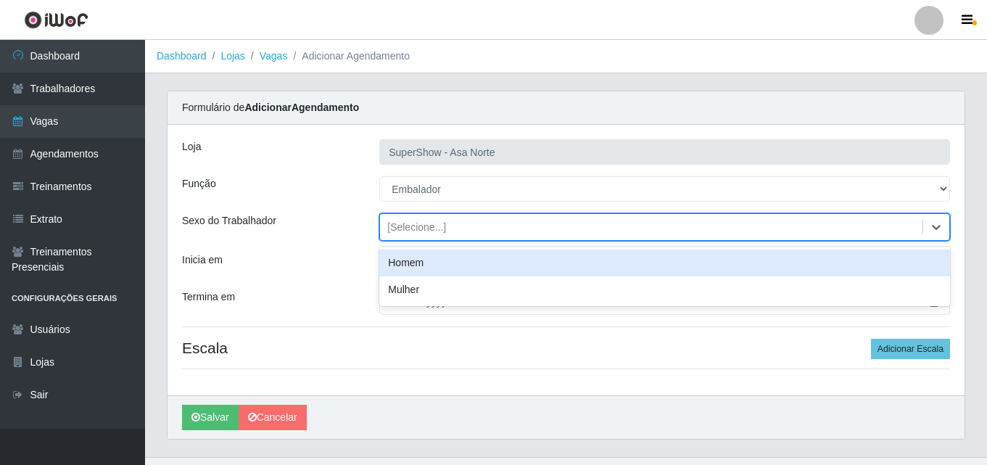
click at [422, 263] on div "Homem" at bounding box center [664, 263] width 571 height 27
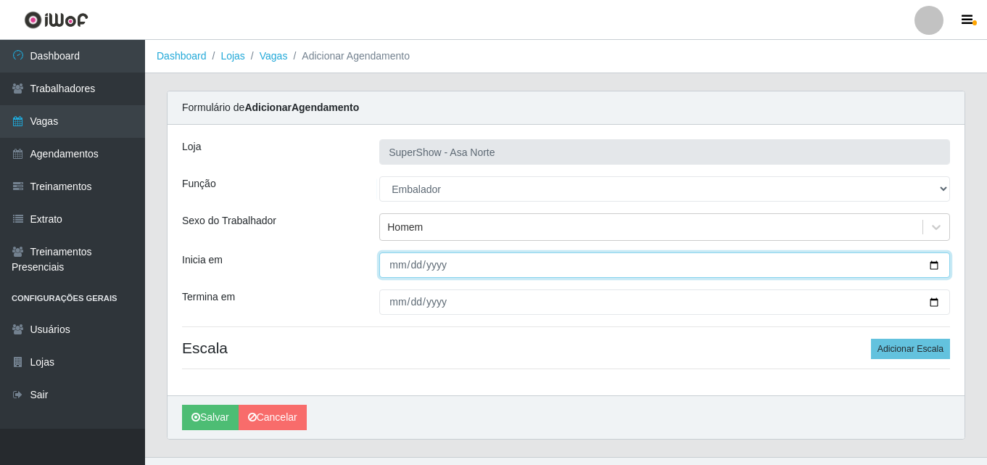
click at [399, 266] on input "Inicia em" at bounding box center [664, 264] width 571 height 25
click at [397, 266] on input "Inicia em" at bounding box center [664, 264] width 571 height 25
type input "[DATE]"
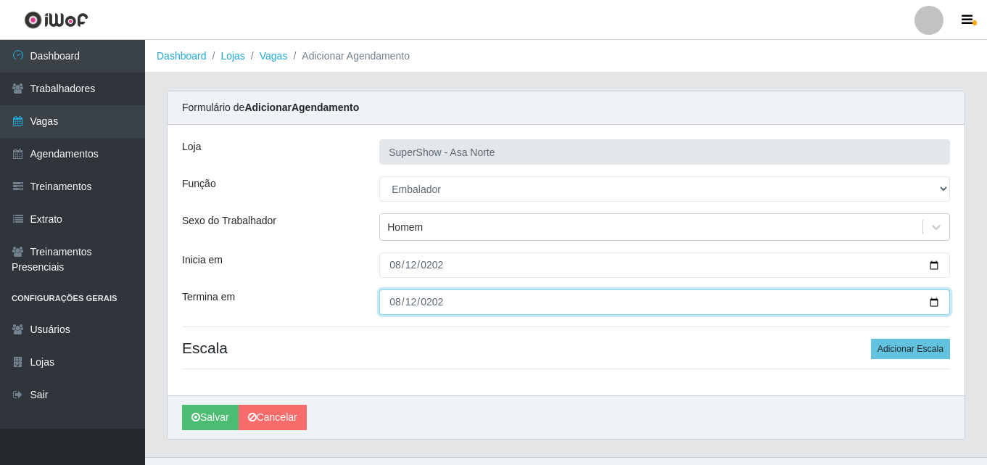
type input "[DATE]"
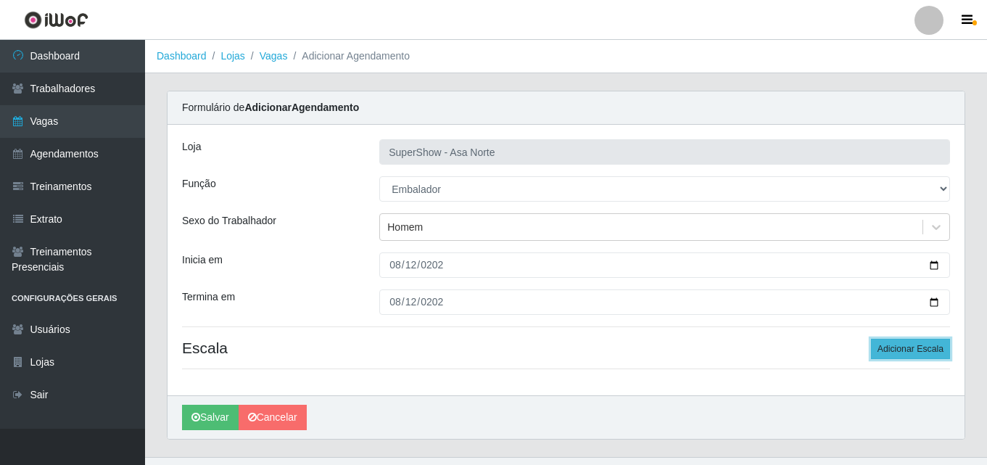
click at [932, 342] on button "Adicionar Escala" at bounding box center [910, 349] width 79 height 20
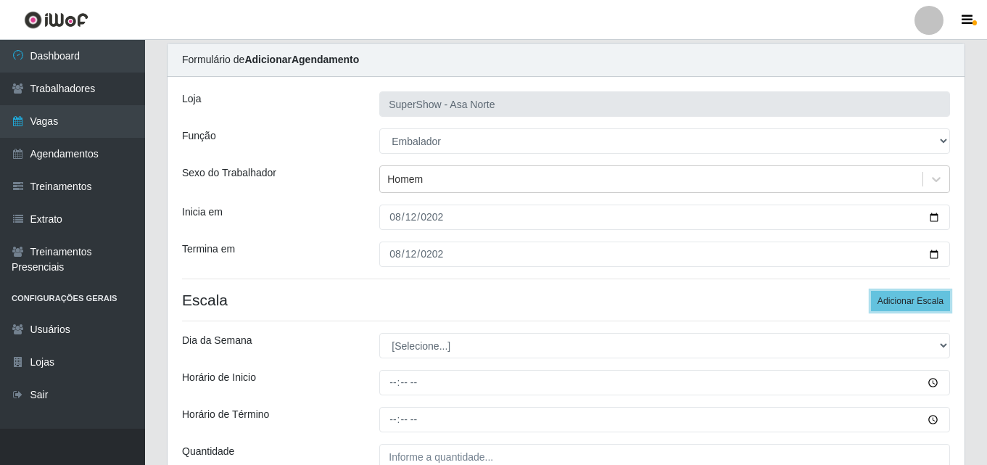
scroll to position [73, 0]
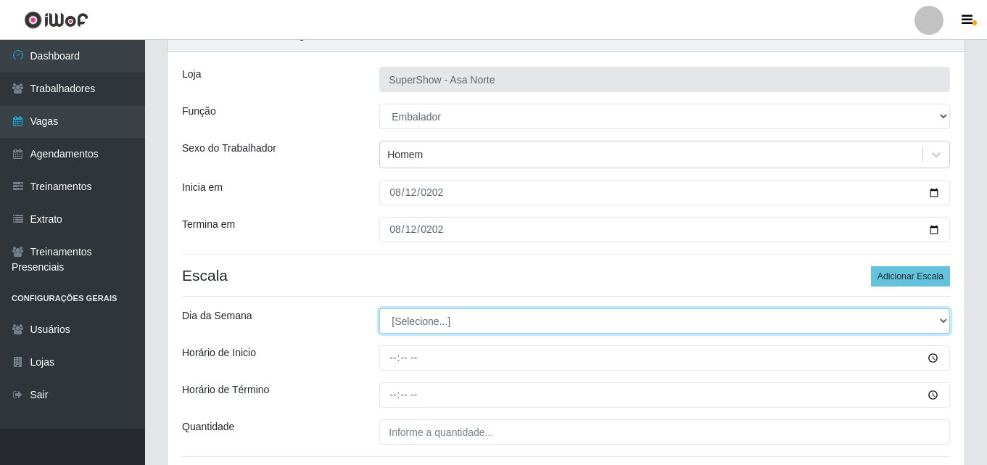
click at [478, 315] on select "[Selecione...] Segunda Terça Quarta Quinta Sexta Sábado Domingo" at bounding box center [664, 320] width 571 height 25
select select "2"
click at [379, 308] on select "[Selecione...] Segunda Terça Quarta Quinta Sexta Sábado Domingo" at bounding box center [664, 320] width 571 height 25
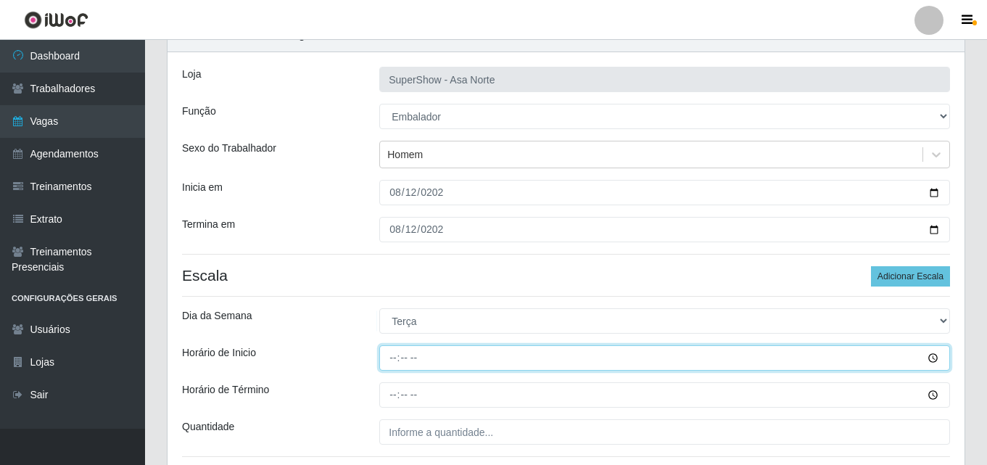
drag, startPoint x: 393, startPoint y: 358, endPoint x: 408, endPoint y: 384, distance: 30.0
click at [393, 359] on input "Horário de Inicio" at bounding box center [664, 357] width 571 height 25
type input "08:00"
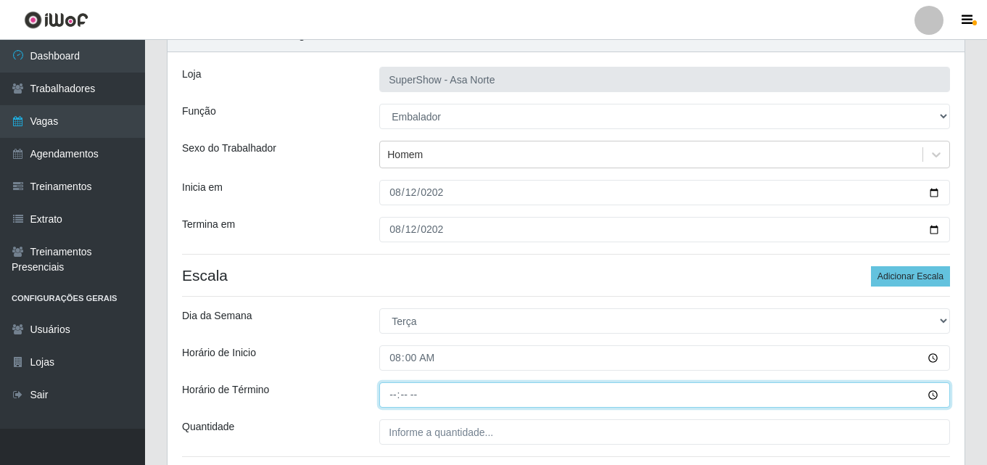
type input "14:00"
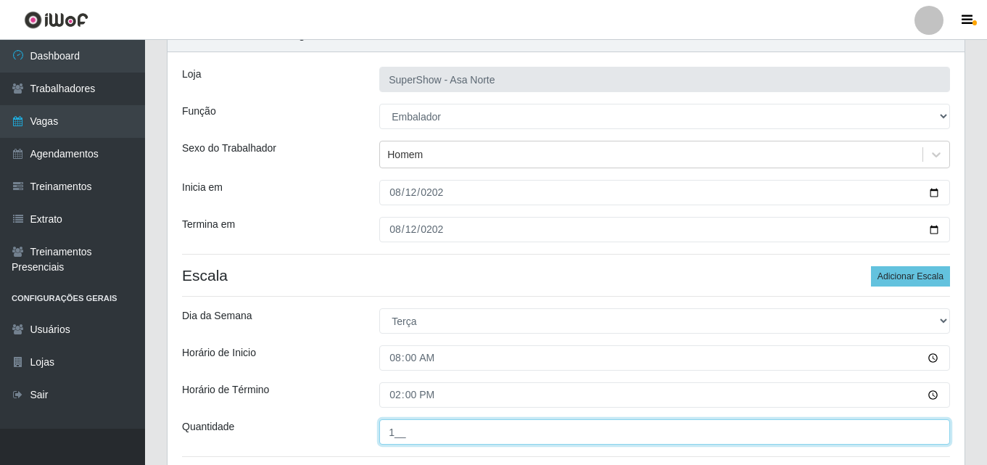
type input "1__"
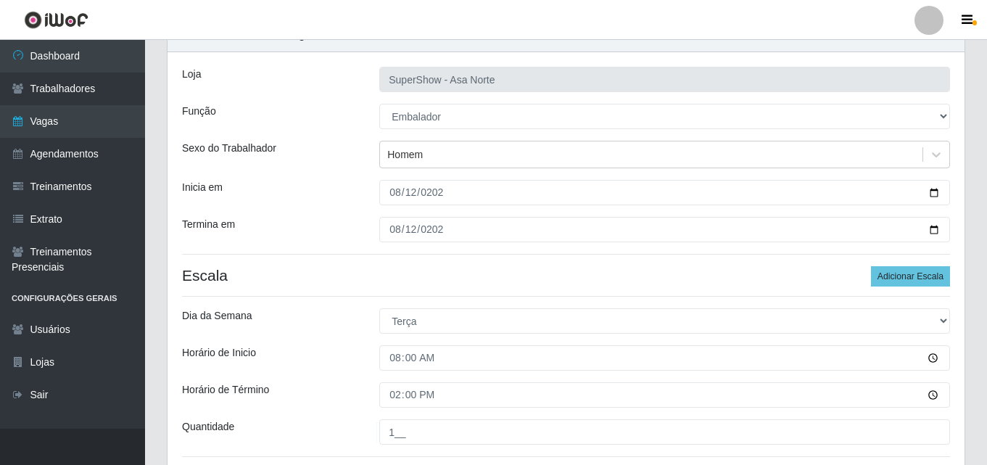
scroll to position [189, 0]
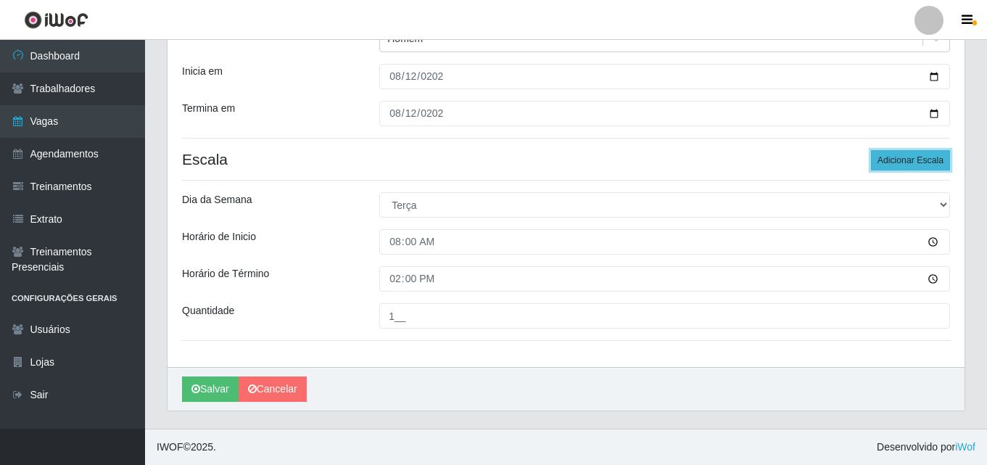
click at [888, 160] on button "Adicionar Escala" at bounding box center [910, 160] width 79 height 20
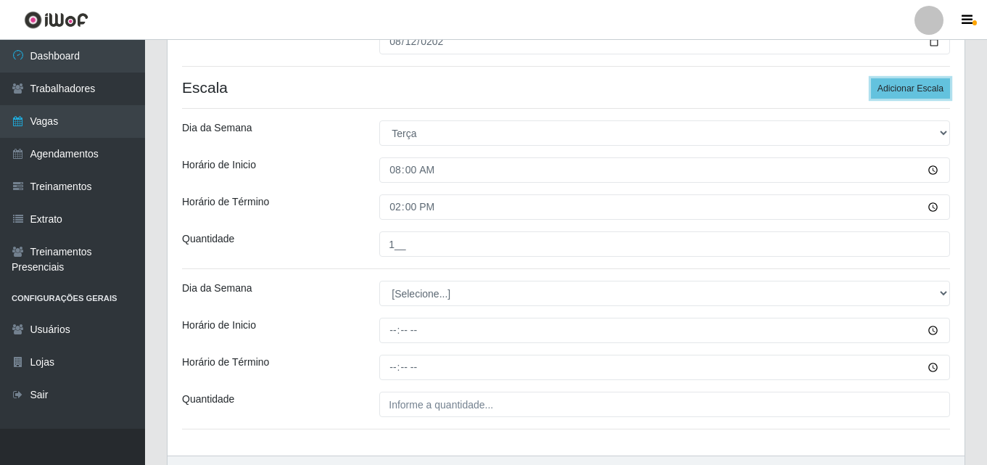
scroll to position [261, 0]
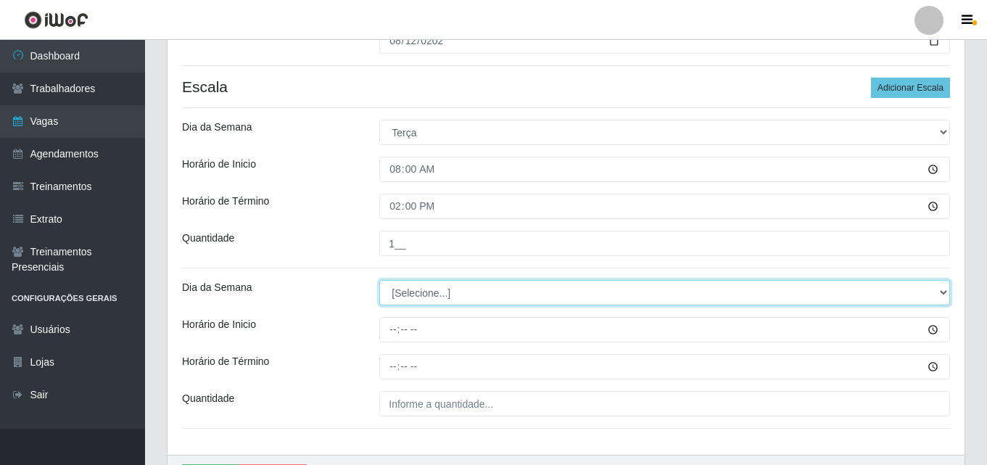
click at [441, 292] on select "[Selecione...] Segunda Terça Quarta Quinta Sexta Sábado Domingo" at bounding box center [664, 292] width 571 height 25
select select "2"
click at [379, 280] on select "[Selecione...] Segunda Terça Quarta Quinta Sexta Sábado Domingo" at bounding box center [664, 292] width 571 height 25
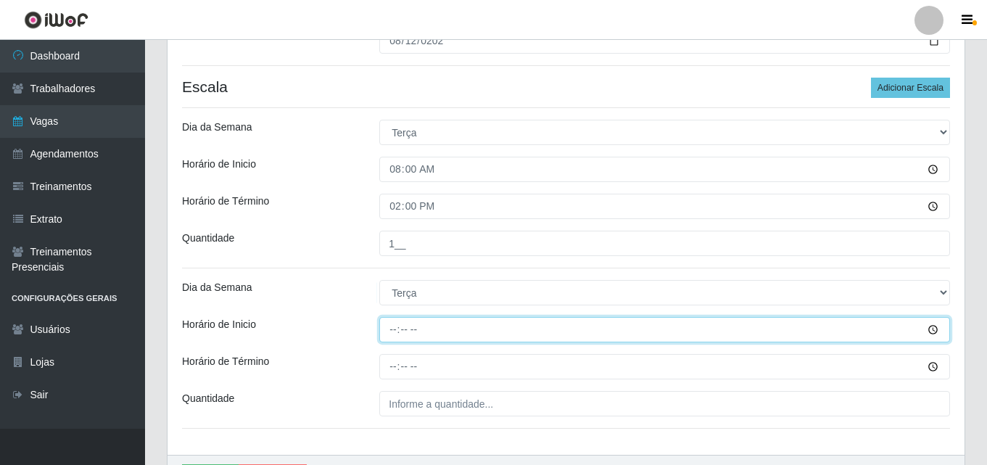
click at [394, 329] on input "Horário de Inicio" at bounding box center [664, 329] width 571 height 25
type input "15:20"
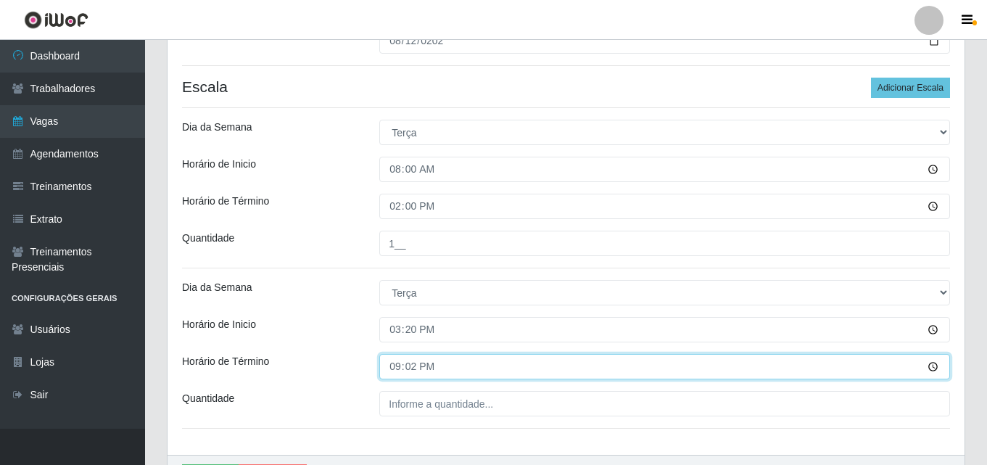
type input "21:20"
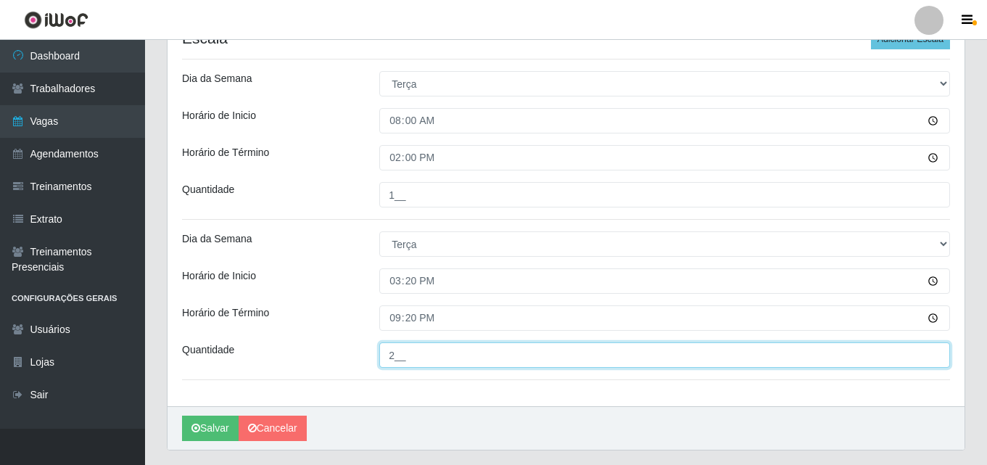
scroll to position [334, 0]
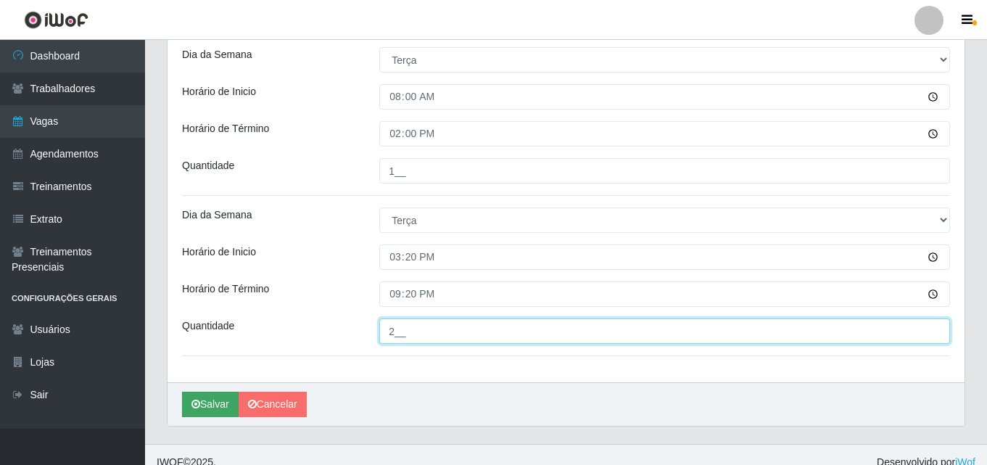
type input "2__"
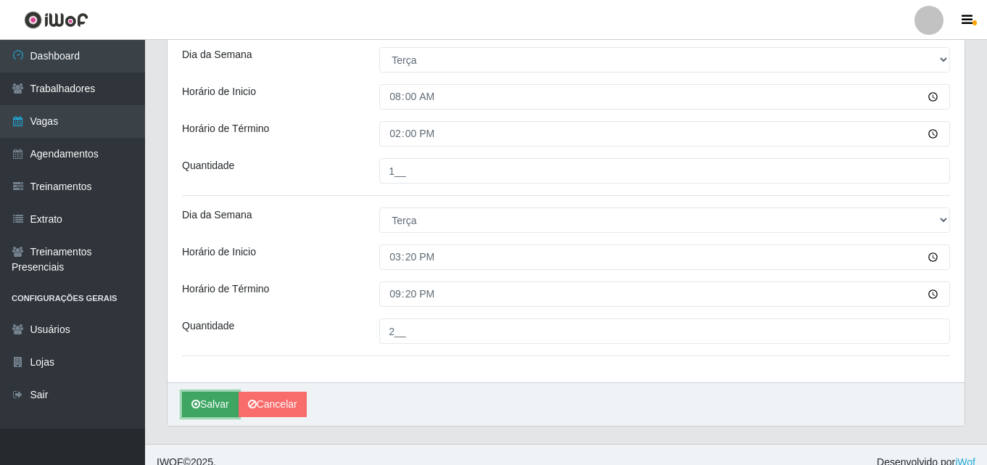
click at [205, 403] on button "Salvar" at bounding box center [210, 404] width 57 height 25
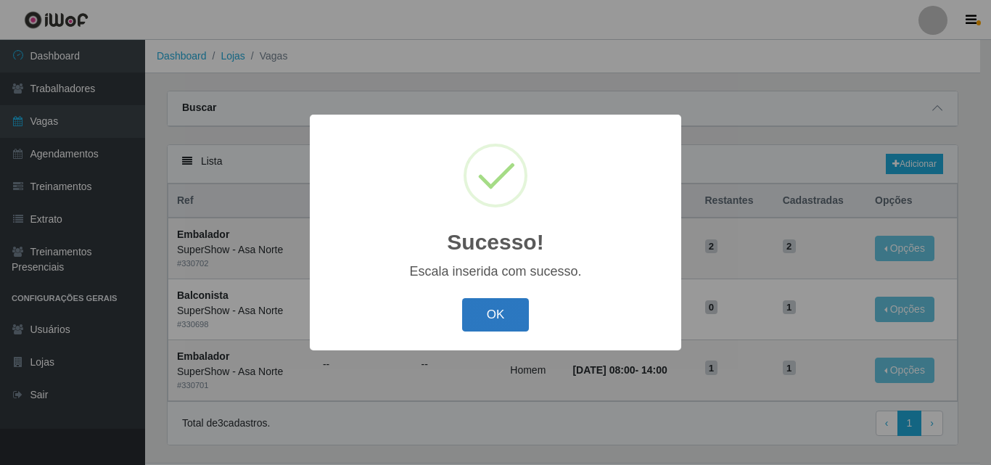
click at [496, 318] on button "OK" at bounding box center [495, 315] width 67 height 34
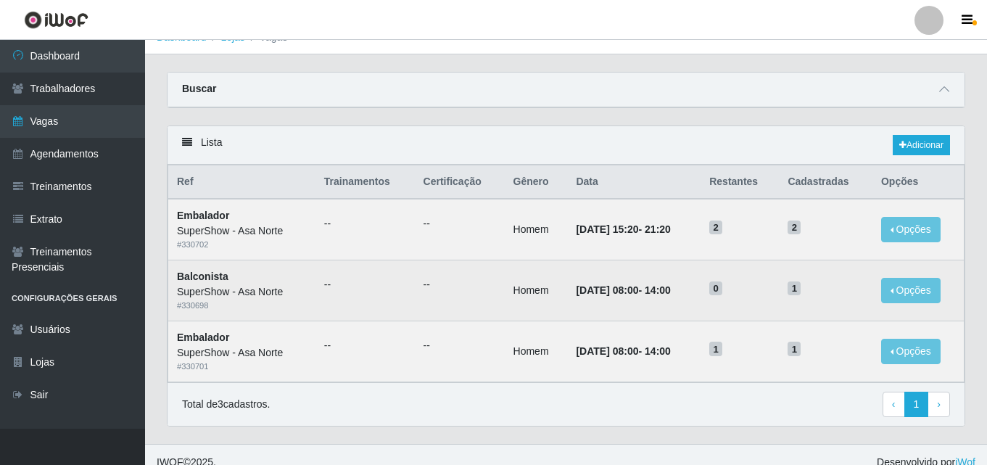
scroll to position [35, 0]
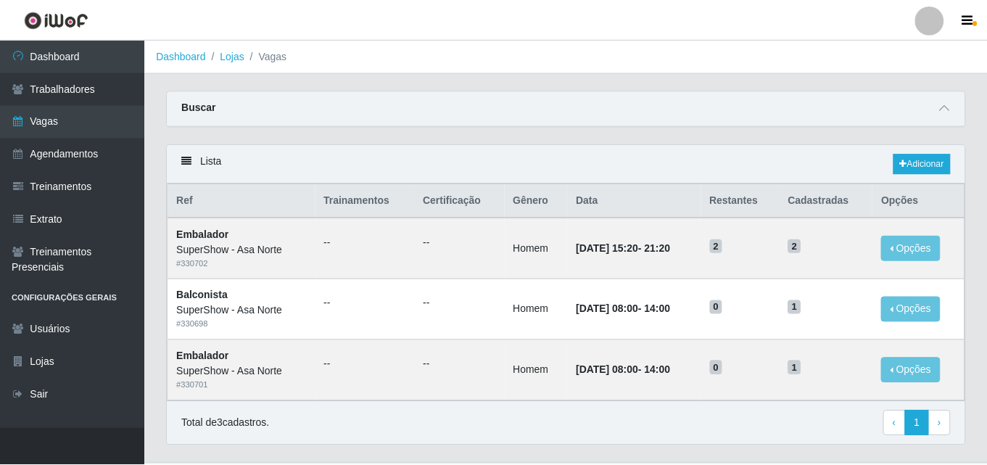
scroll to position [35, 0]
